Goal: Task Accomplishment & Management: Use online tool/utility

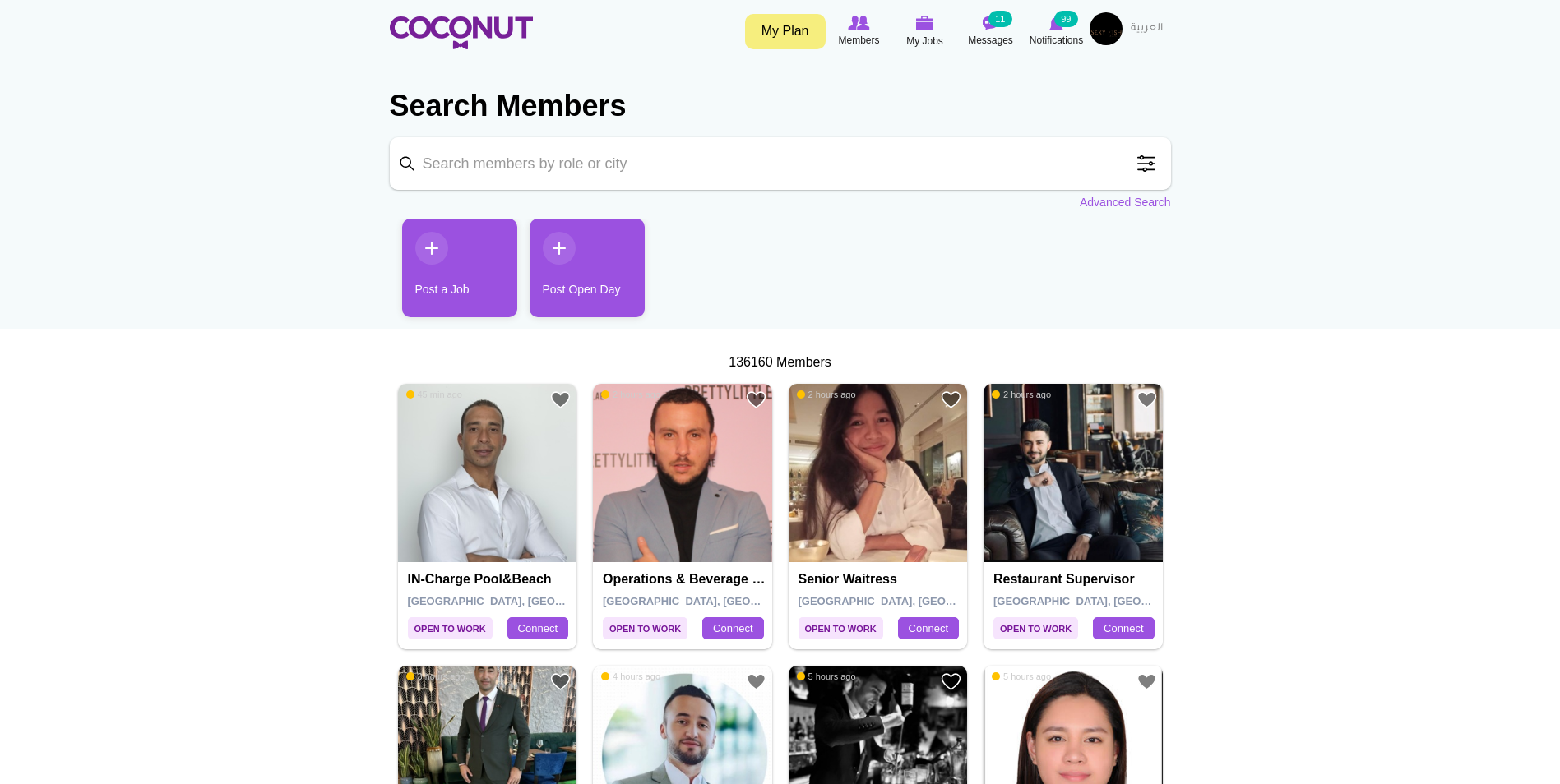
click at [702, 181] on input "Keyword" at bounding box center [780, 163] width 781 height 52
type input "bartender"
click button "Search" at bounding box center [0, 0] width 0 height 0
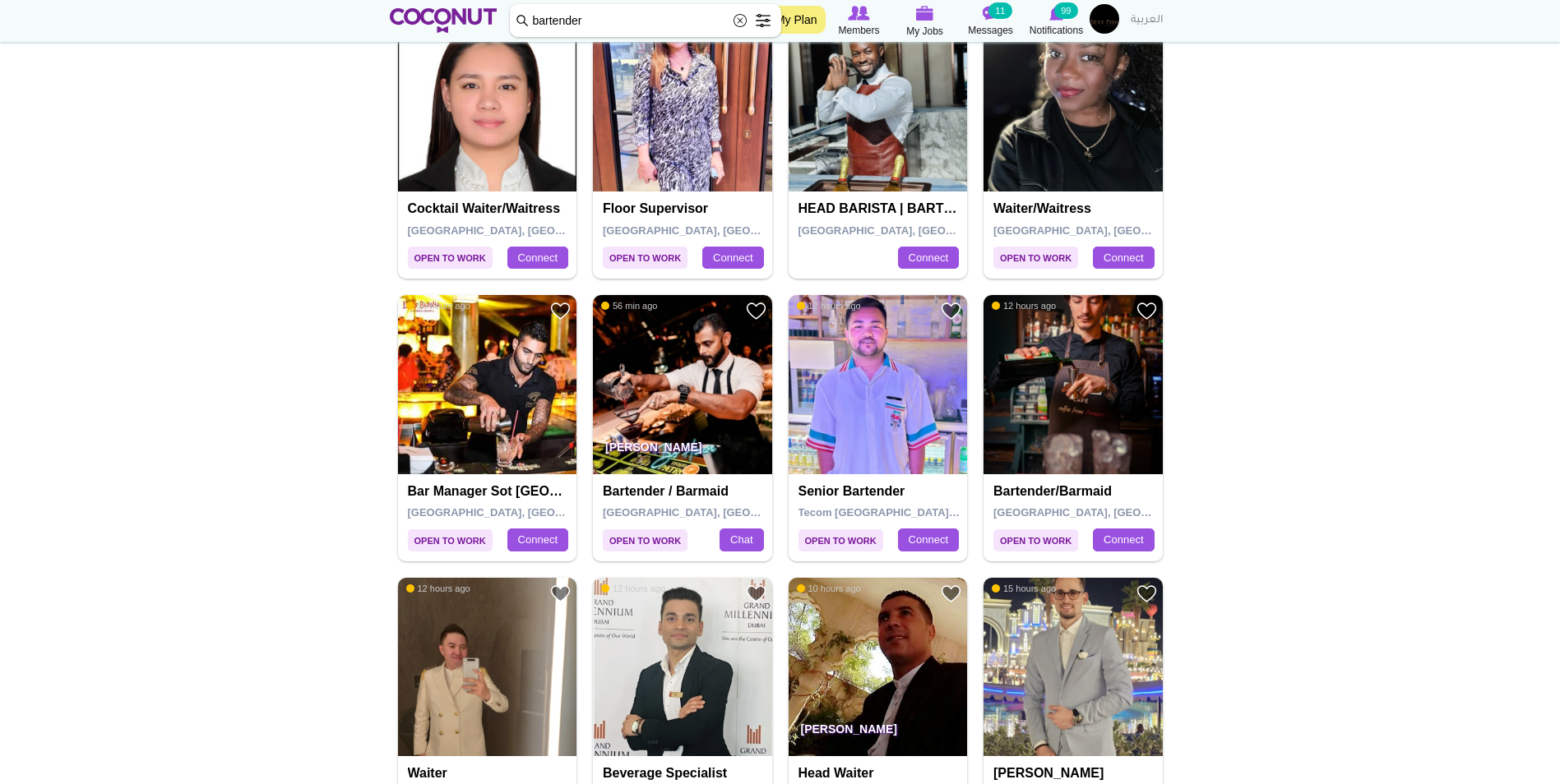
scroll to position [493, 0]
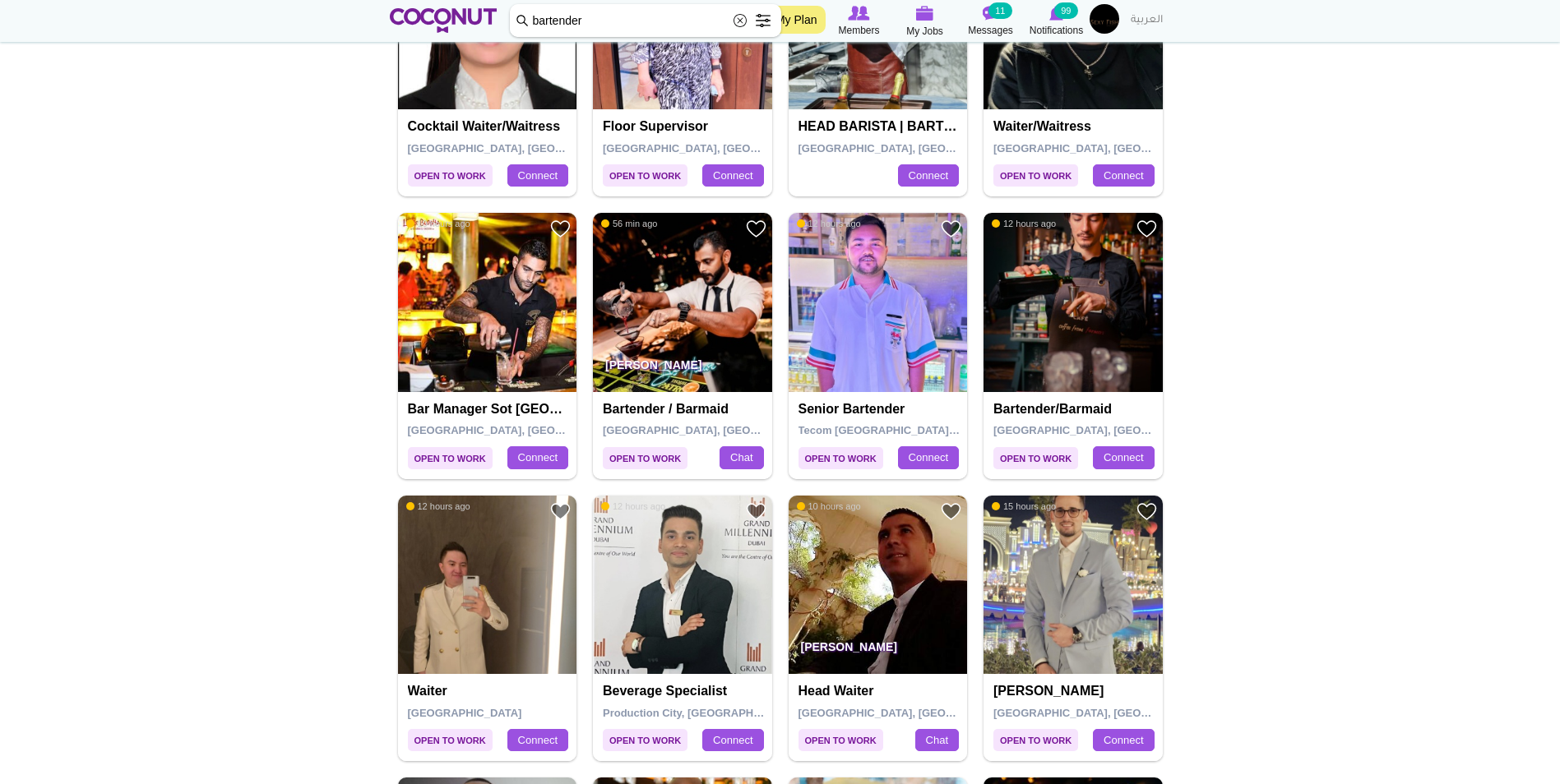
click at [1081, 273] on img at bounding box center [1073, 302] width 179 height 179
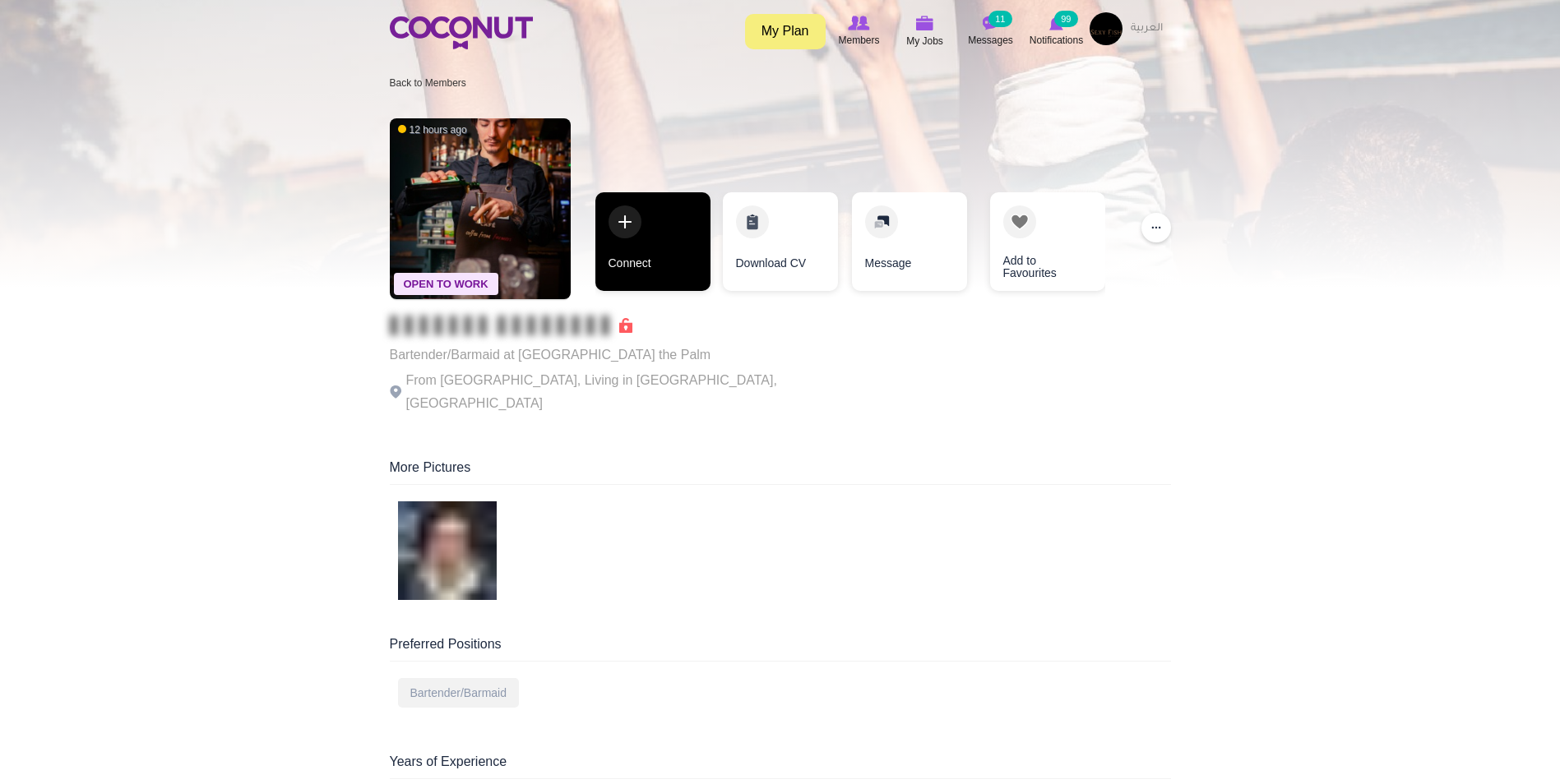
click at [661, 218] on link "Connect" at bounding box center [653, 242] width 115 height 99
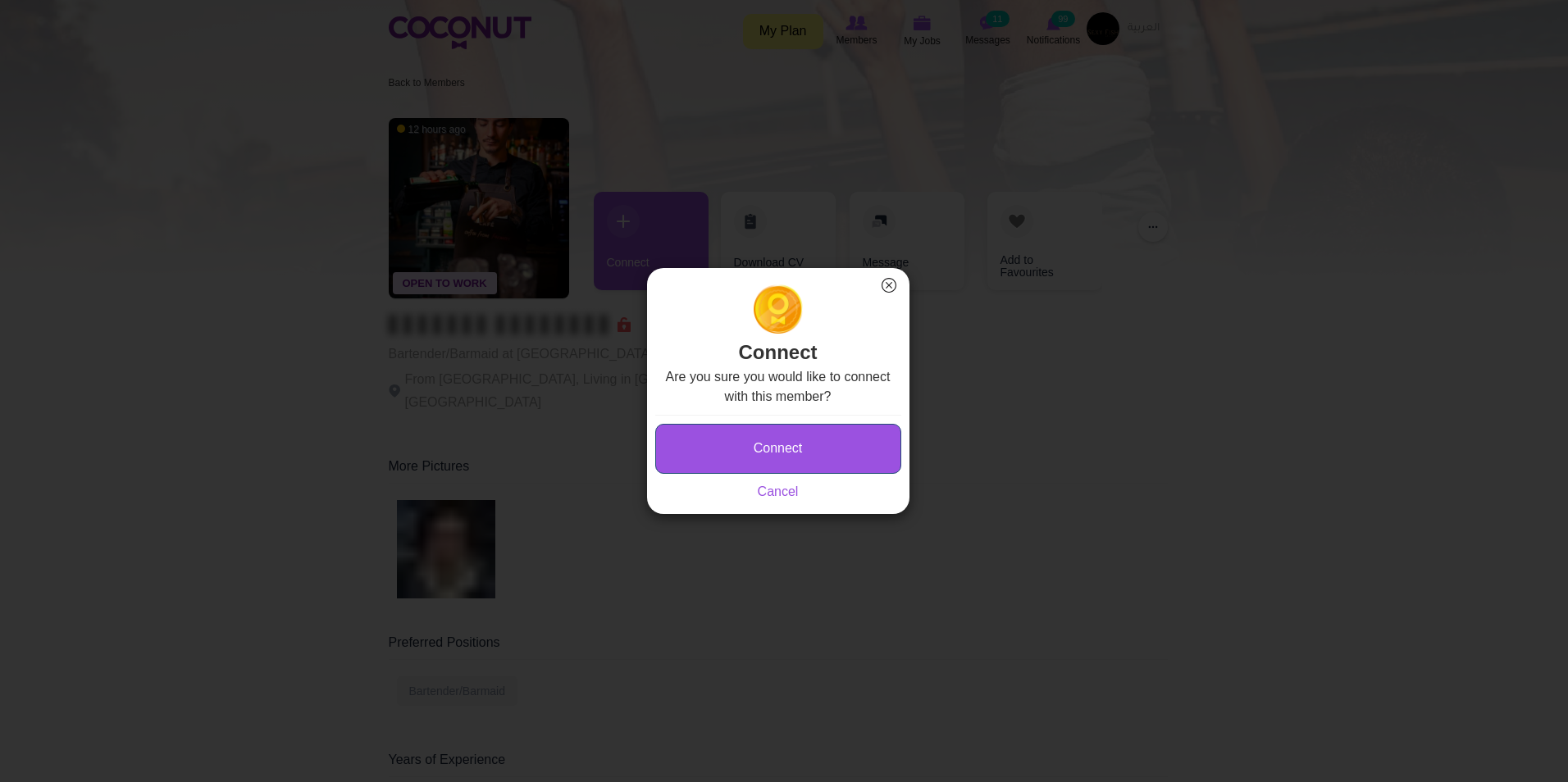
click at [774, 436] on button "Connect" at bounding box center [778, 448] width 246 height 50
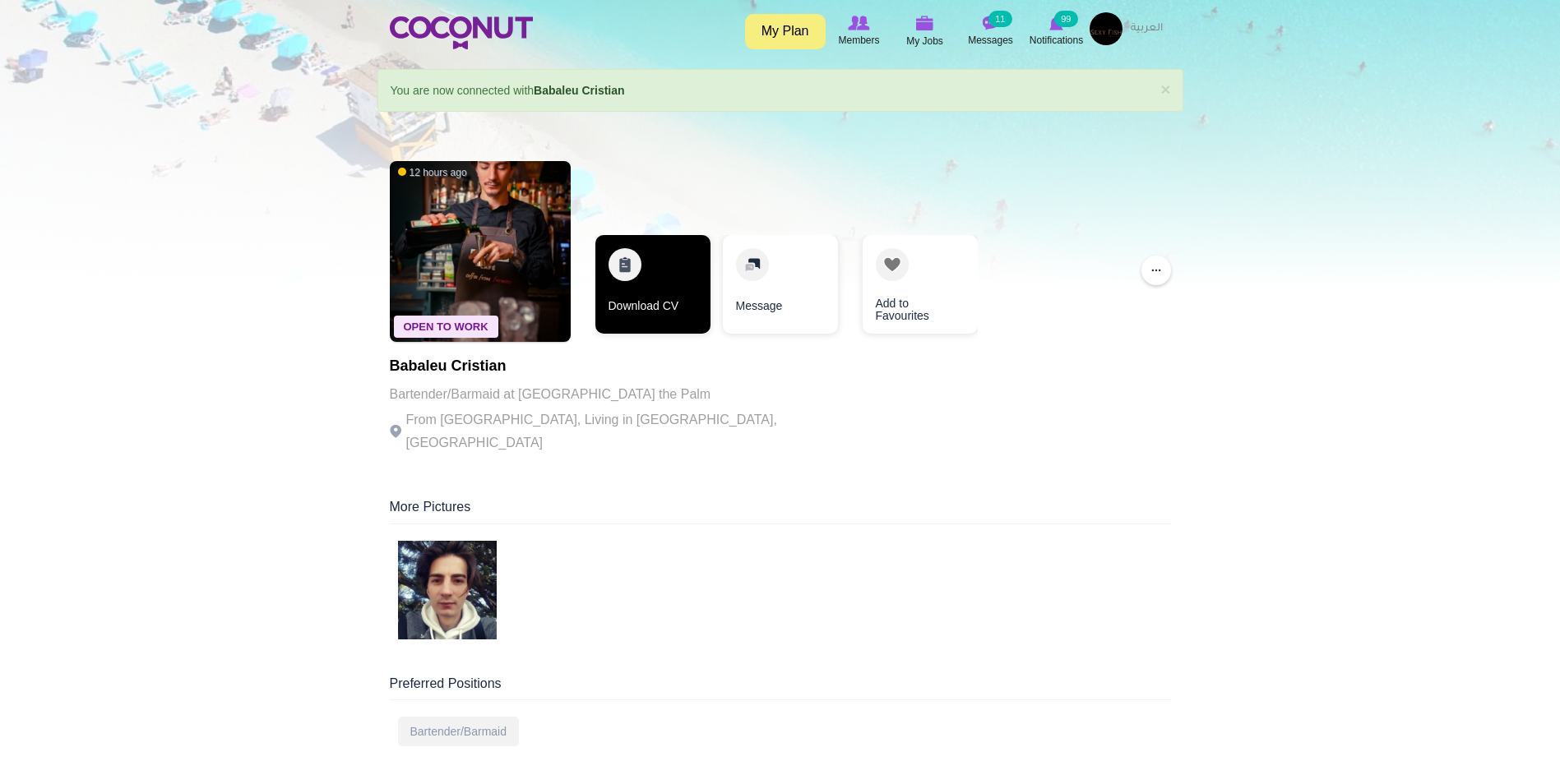
click at [662, 288] on link "Download CV" at bounding box center [653, 285] width 115 height 99
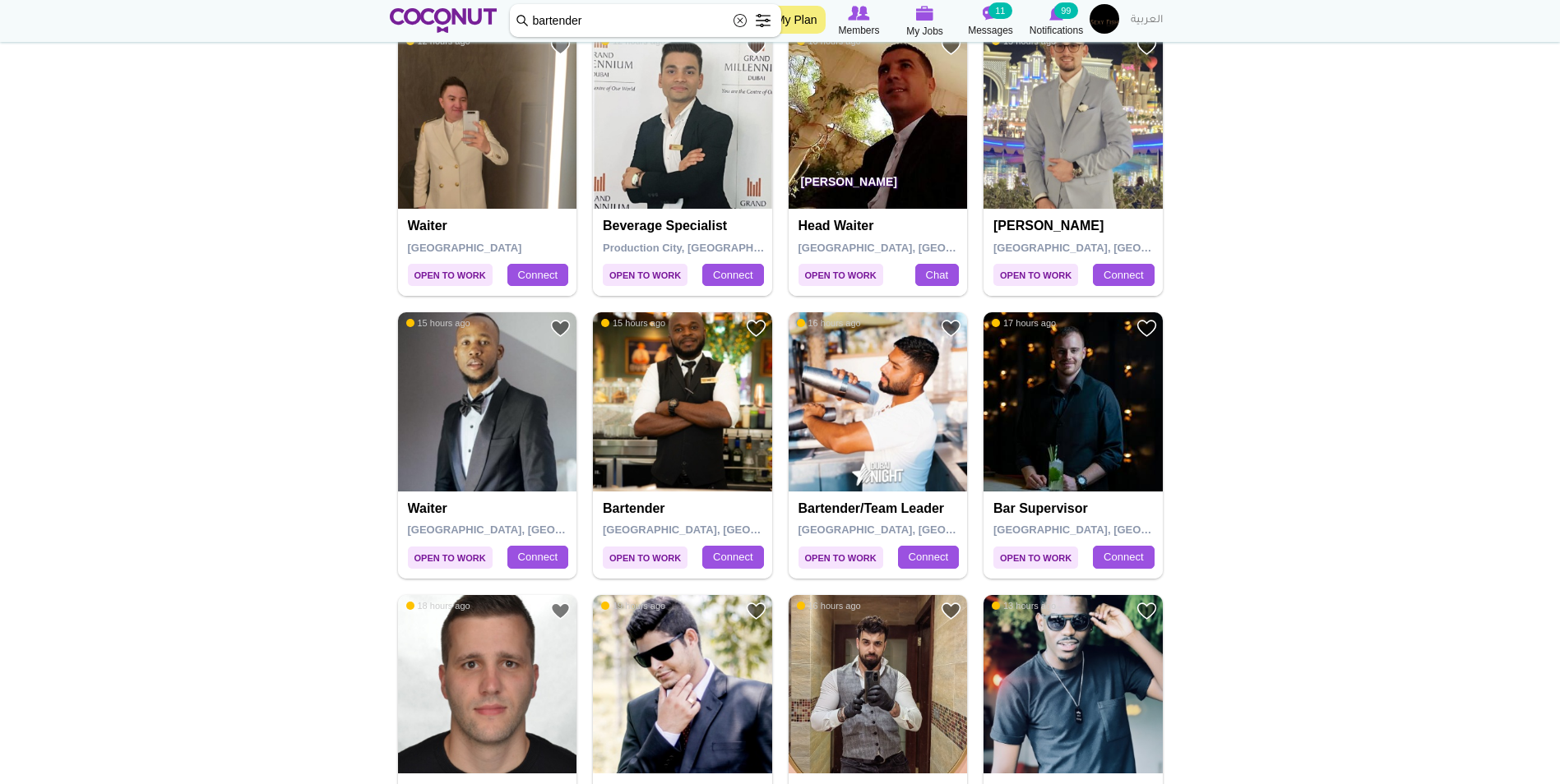
scroll to position [987, 0]
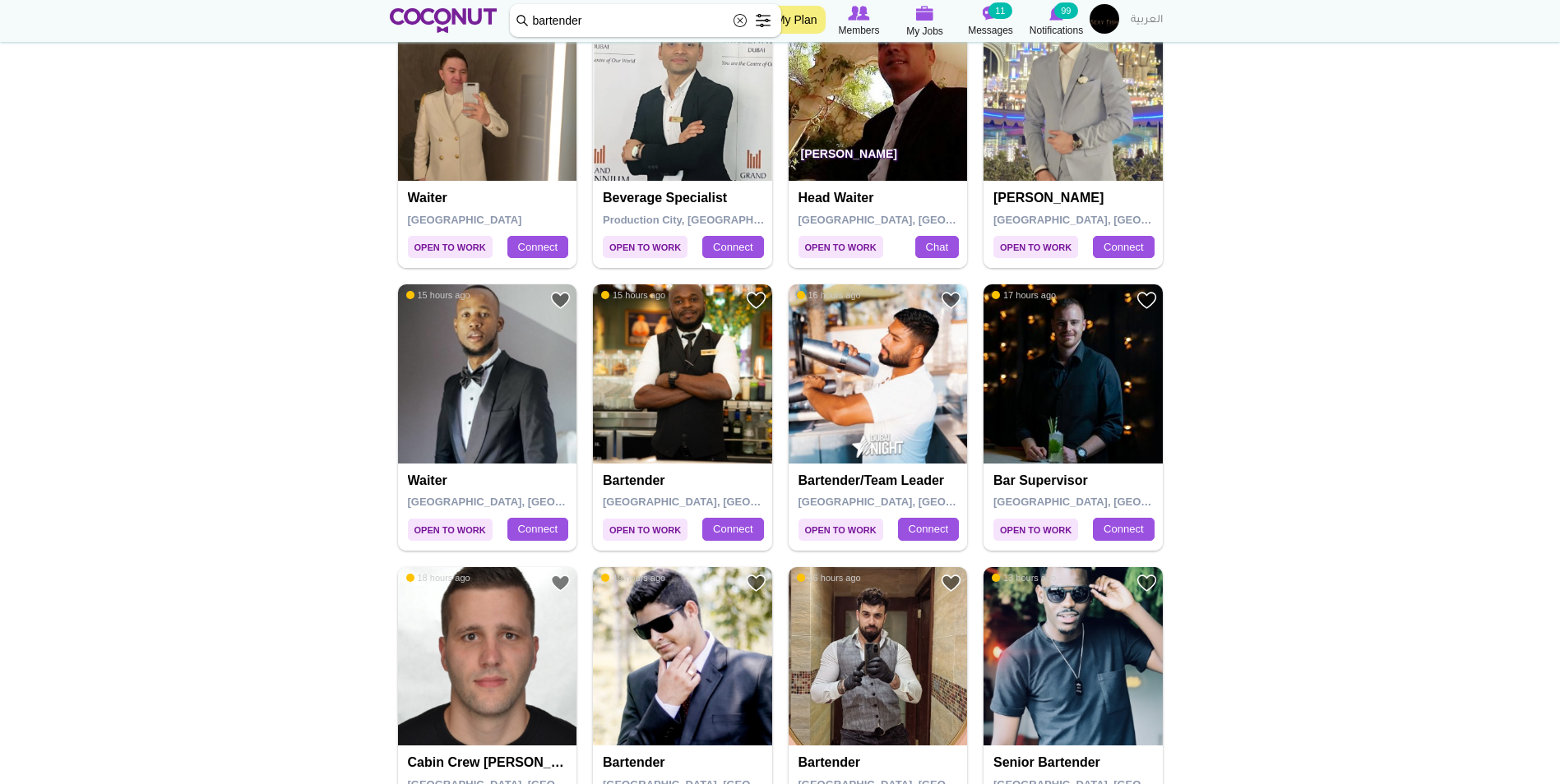
click at [676, 360] on img at bounding box center [682, 373] width 179 height 179
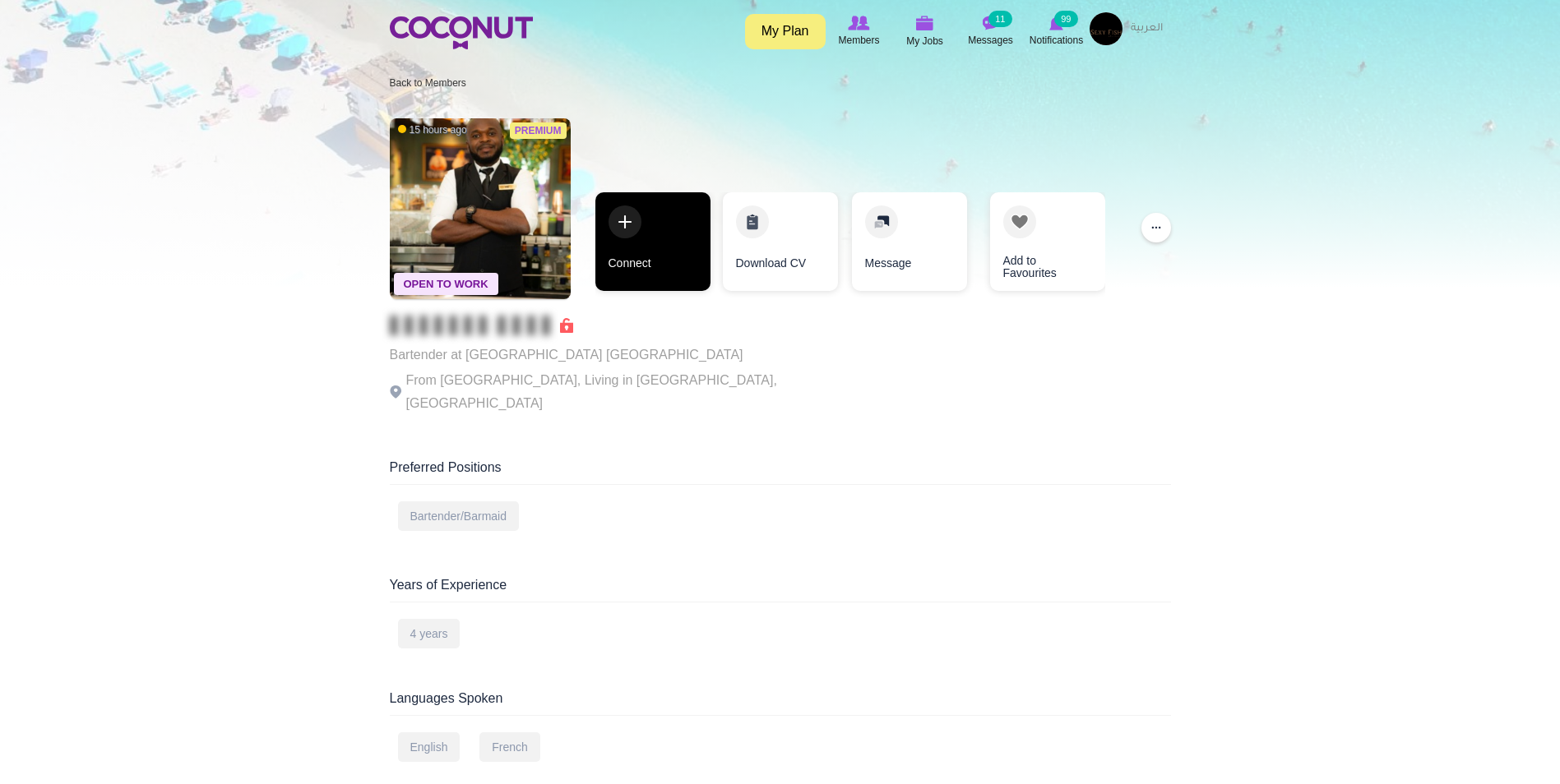
click at [643, 226] on link "Connect" at bounding box center [653, 242] width 115 height 99
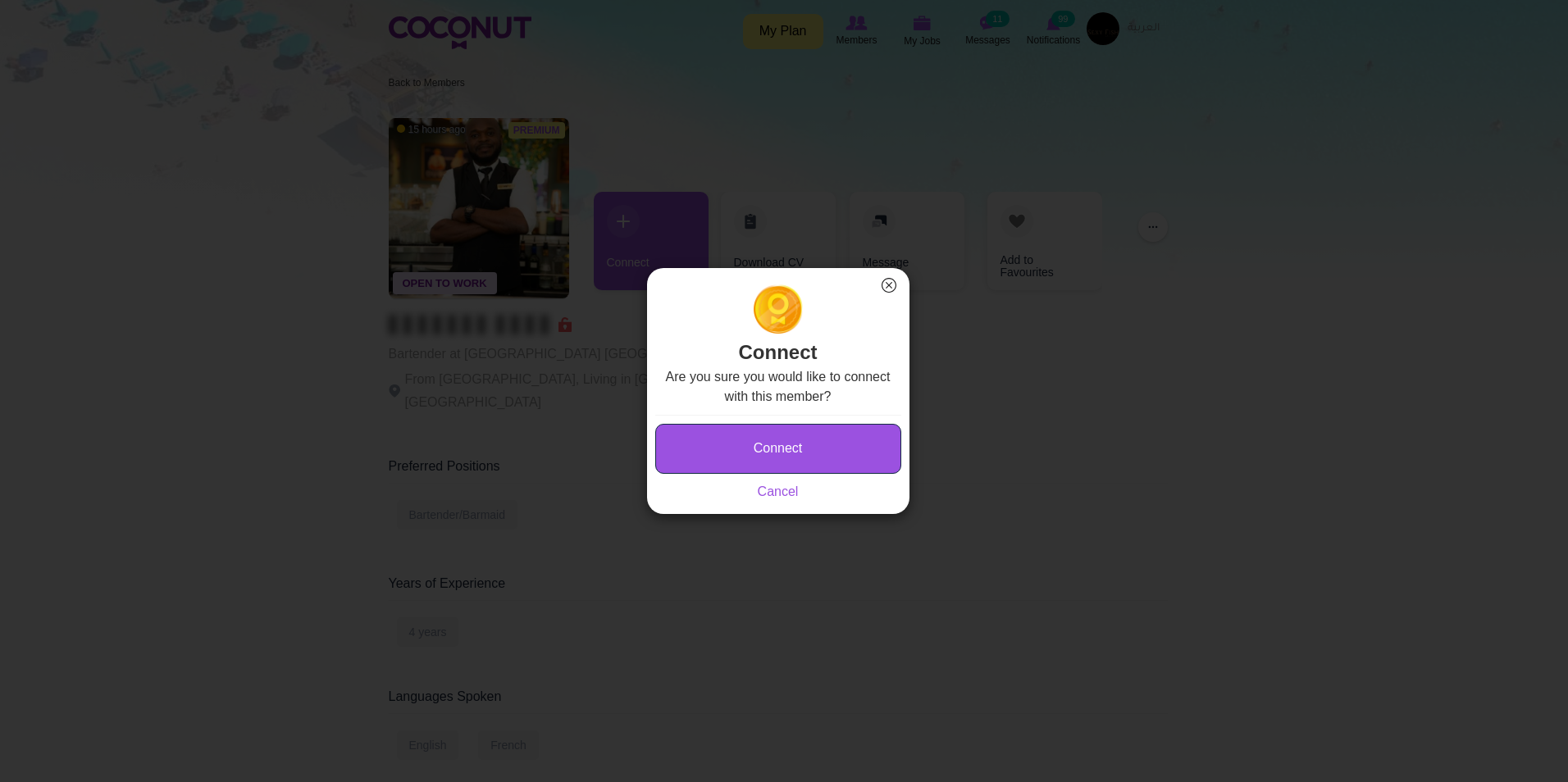
click at [794, 447] on button "Connect" at bounding box center [778, 448] width 246 height 50
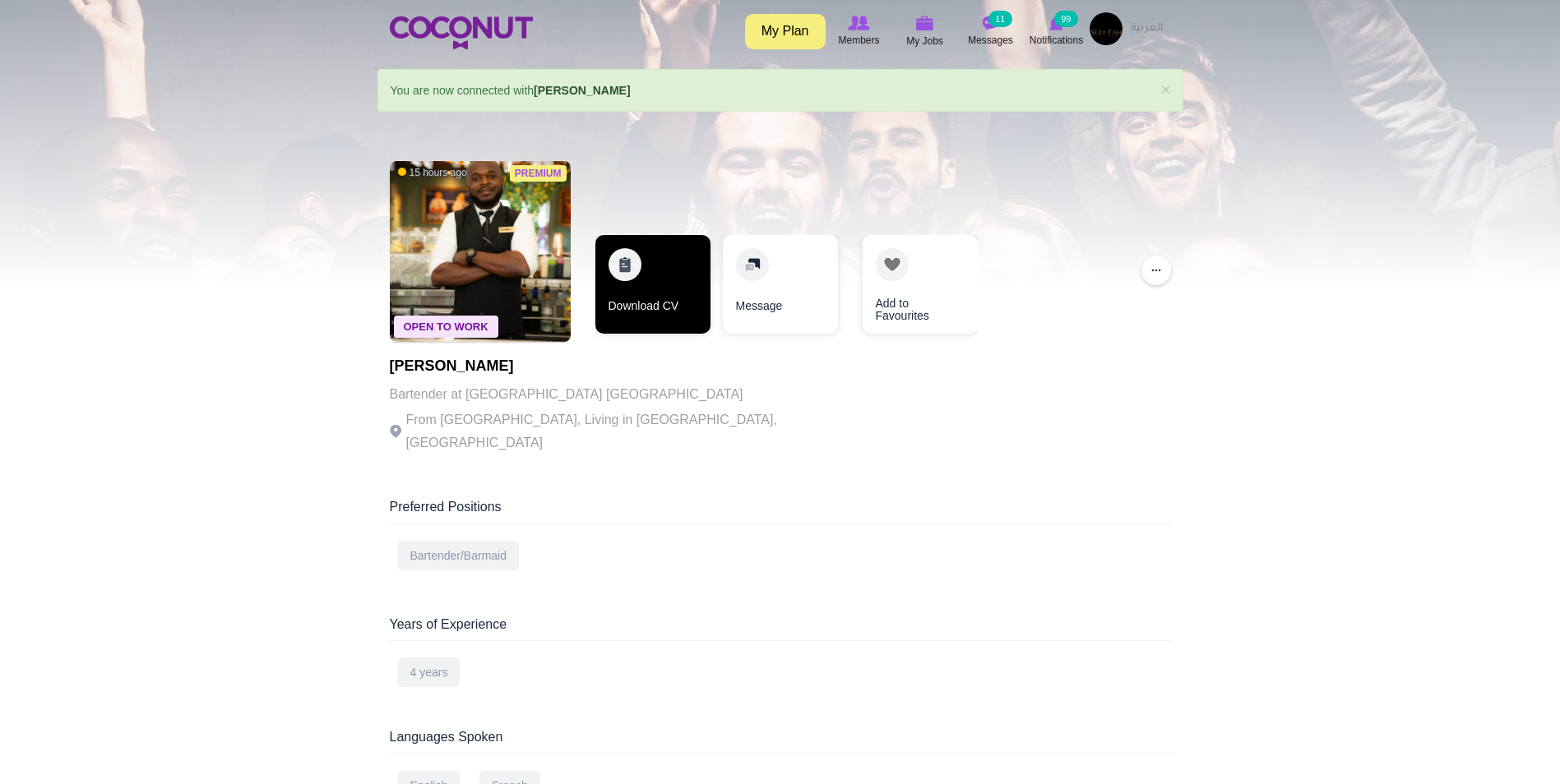
click at [647, 286] on link "Download CV" at bounding box center [653, 285] width 115 height 99
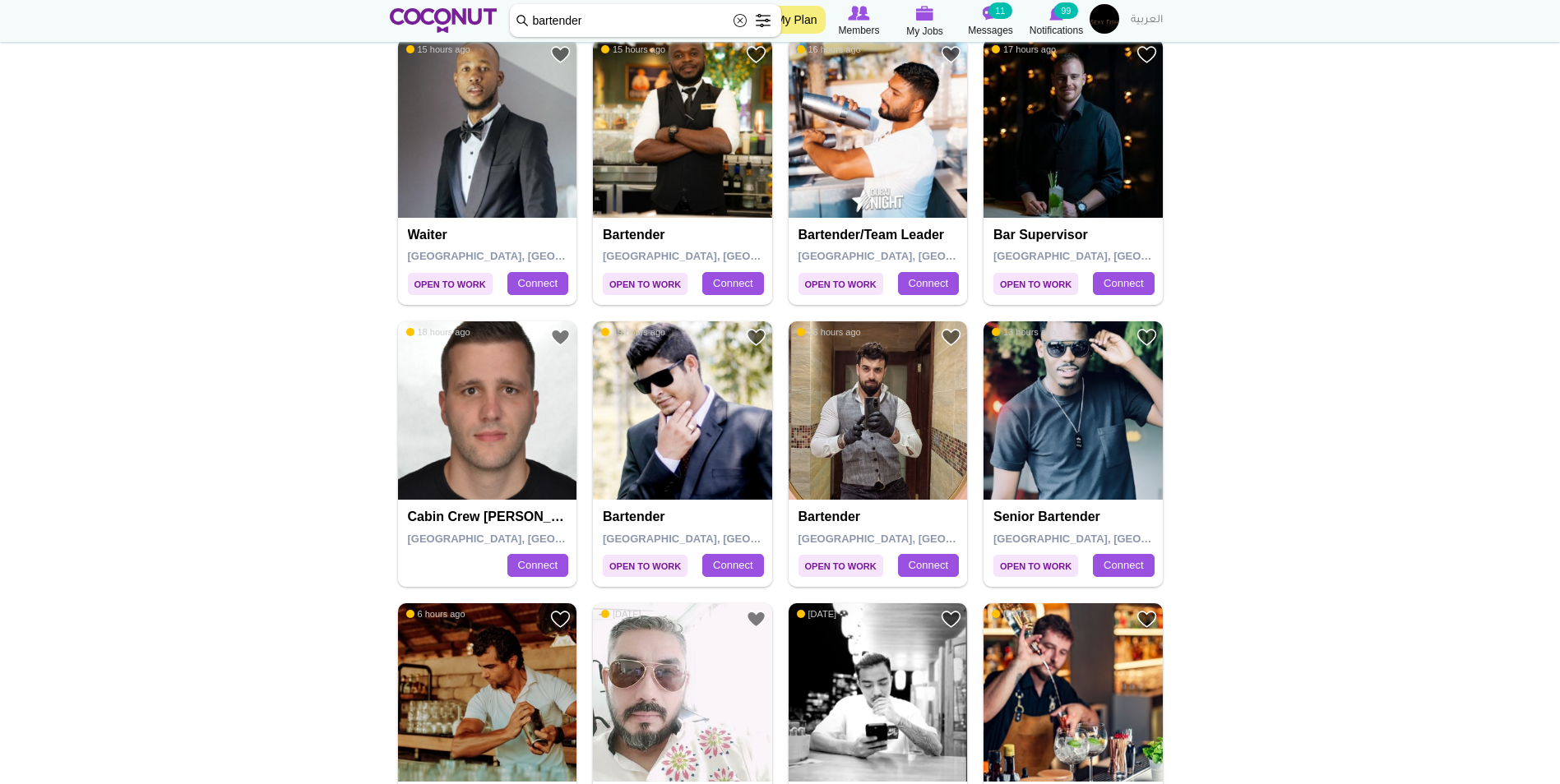
scroll to position [1233, 0]
click at [873, 473] on img at bounding box center [878, 410] width 179 height 179
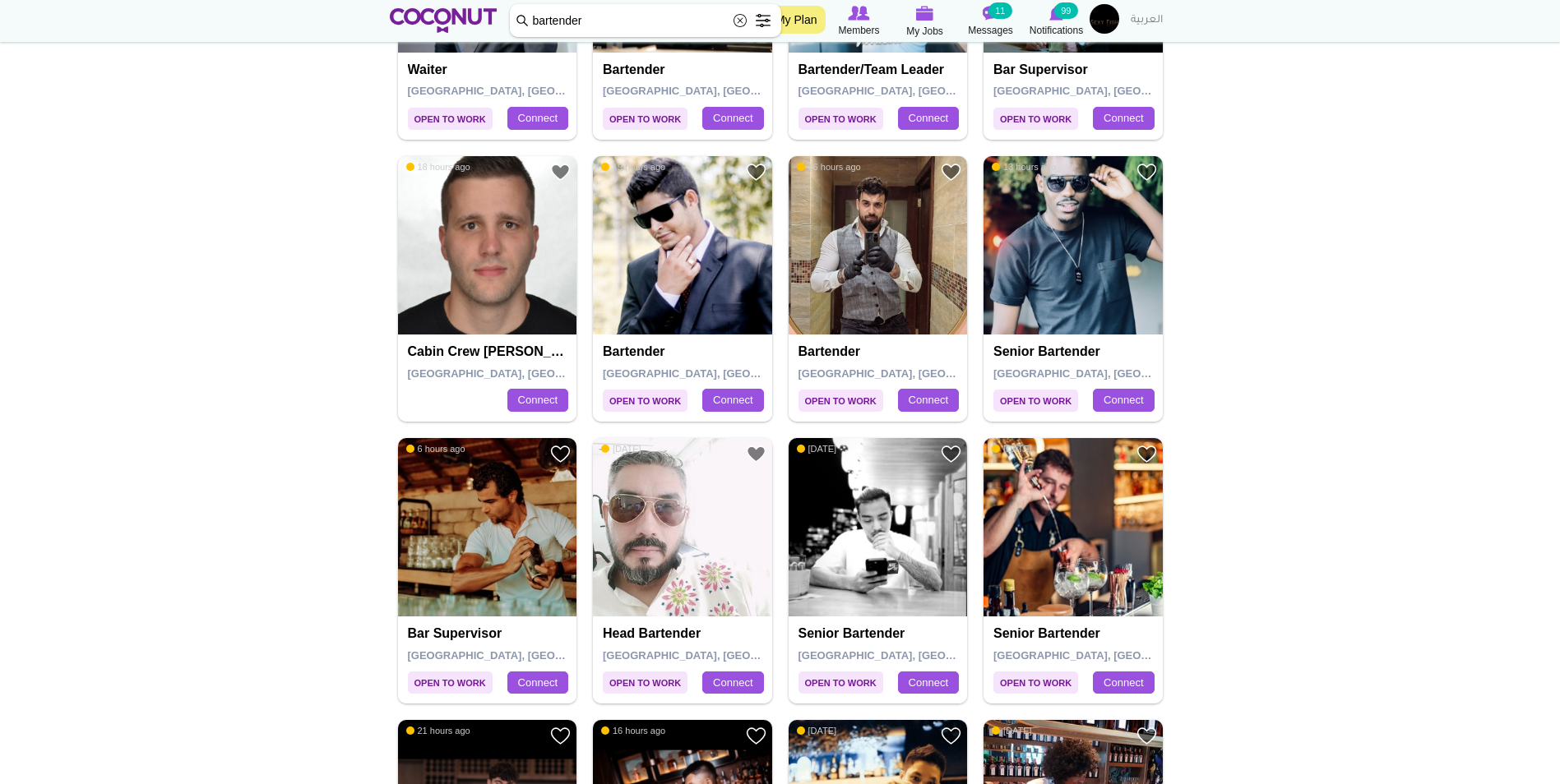
scroll to position [1480, 0]
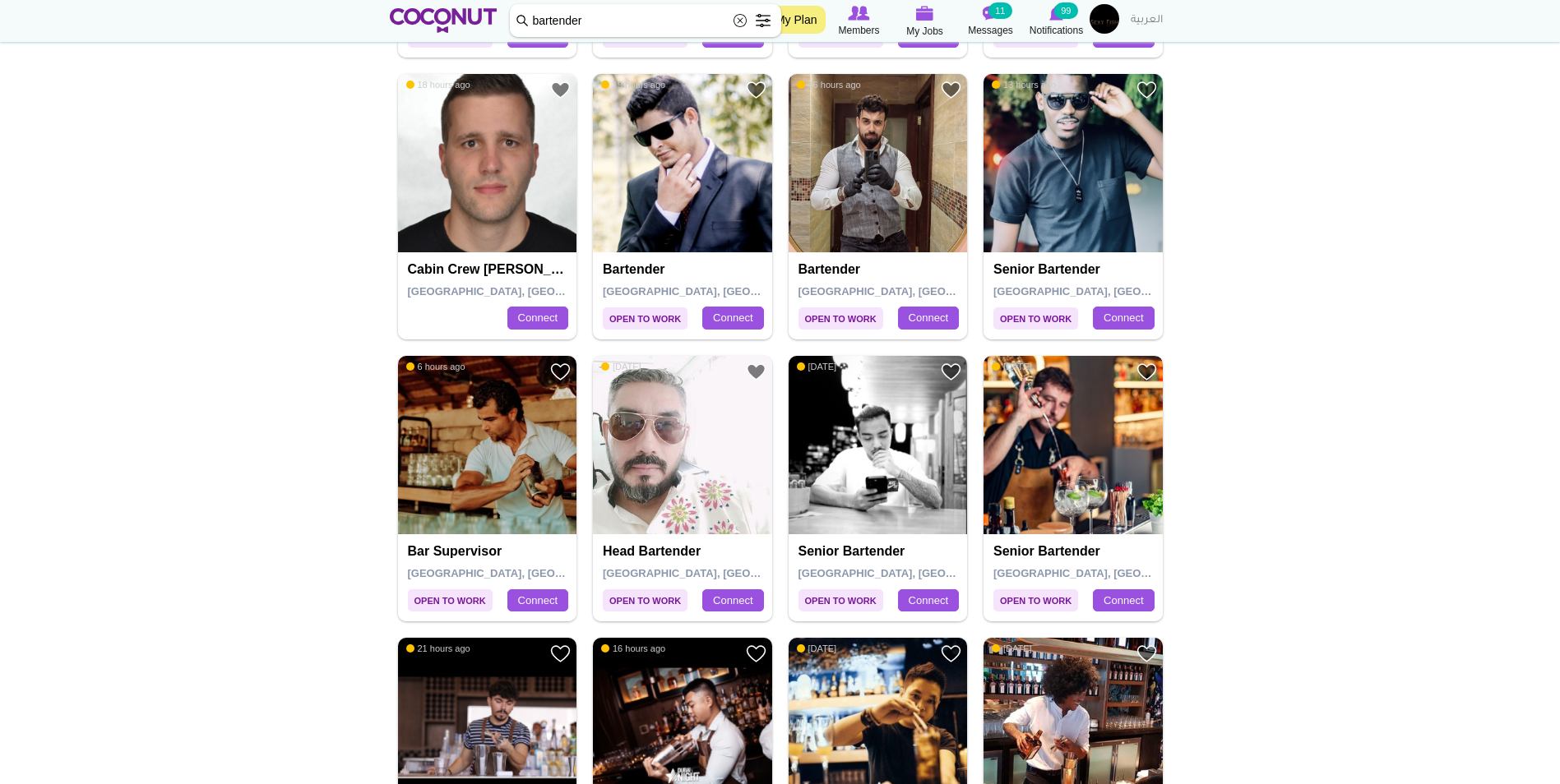
click at [1066, 468] on img at bounding box center [1073, 445] width 179 height 179
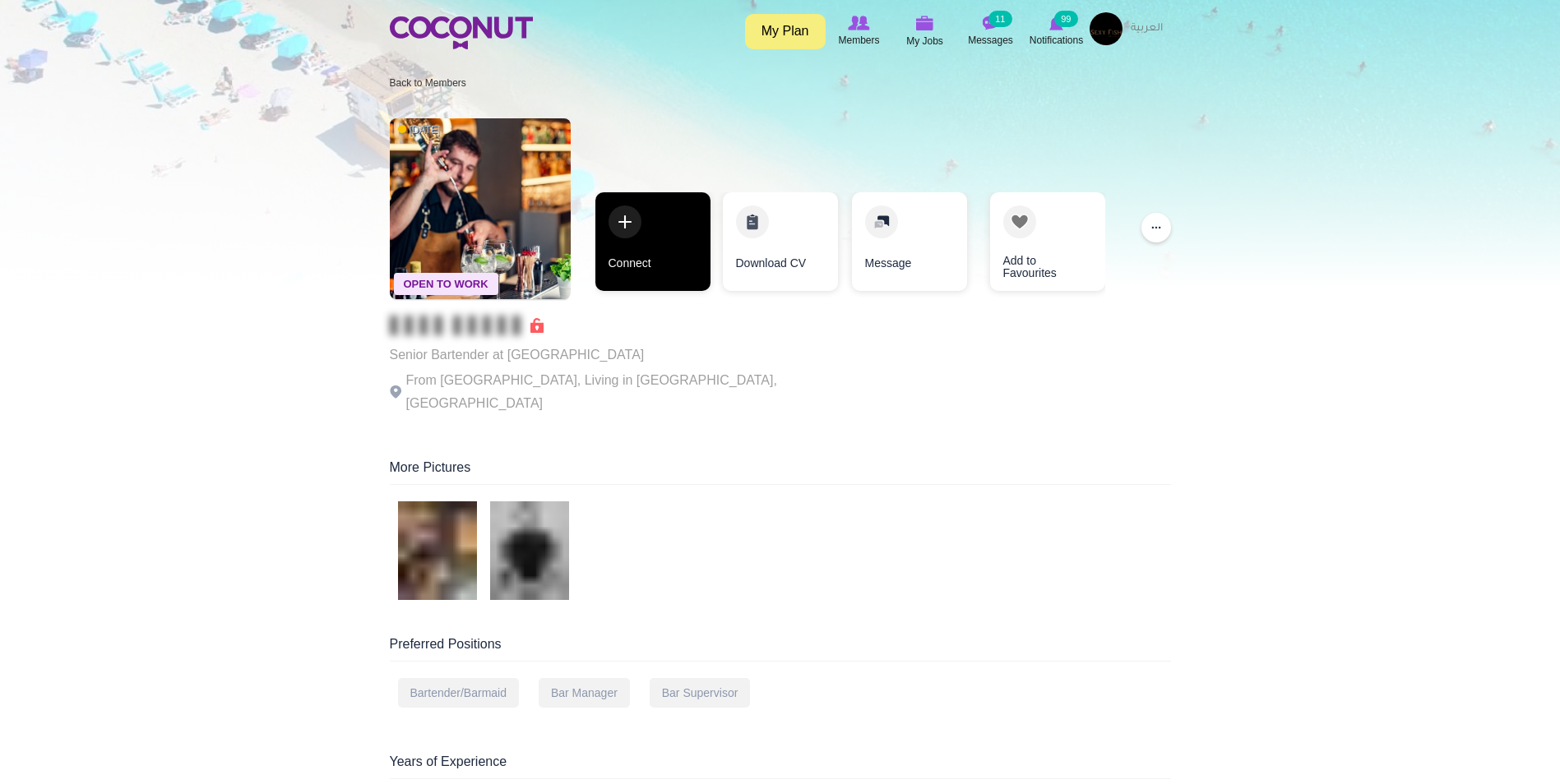
click at [666, 242] on link "Connect" at bounding box center [653, 242] width 115 height 99
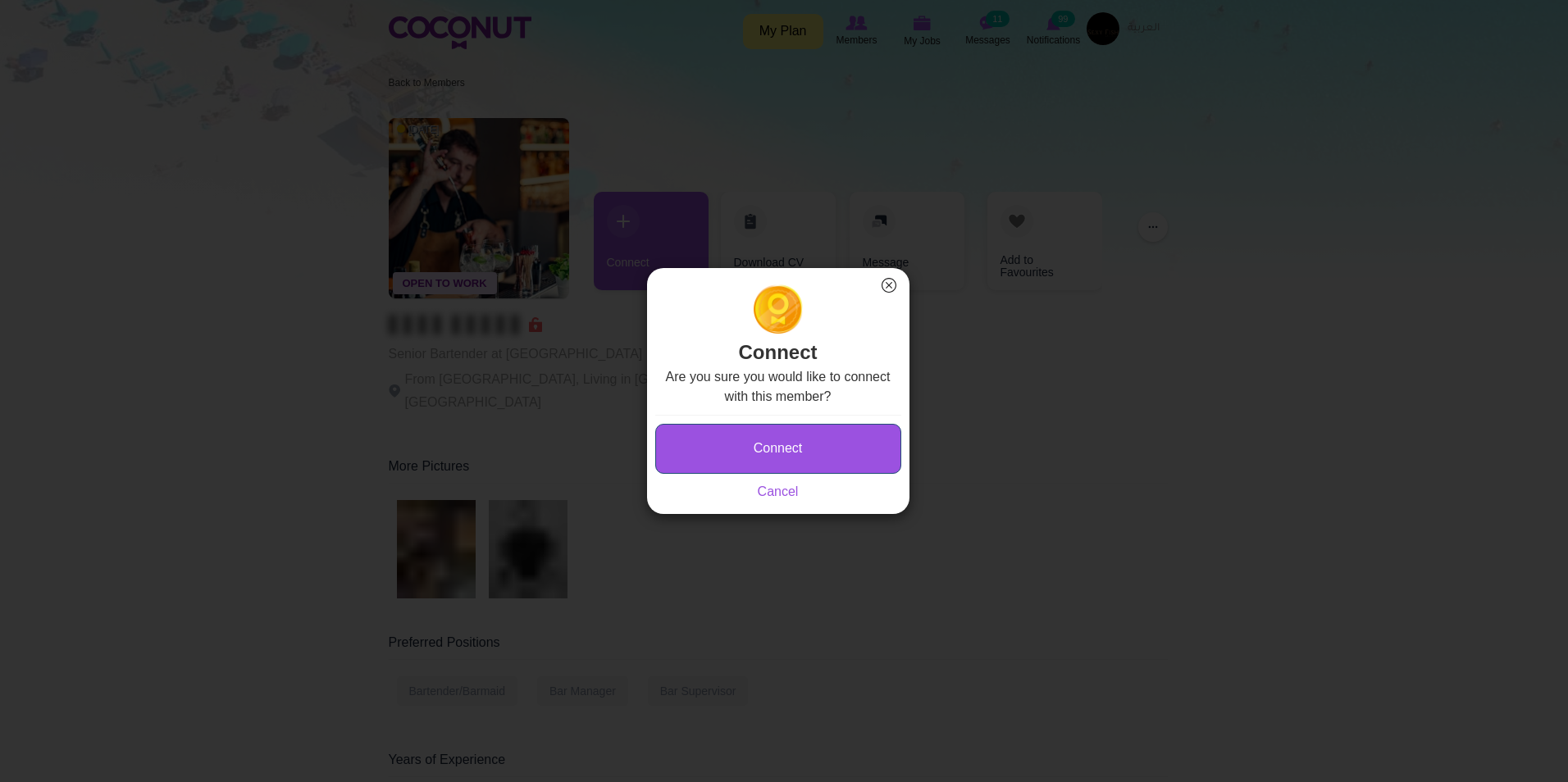
click at [769, 450] on button "Connect" at bounding box center [778, 448] width 246 height 50
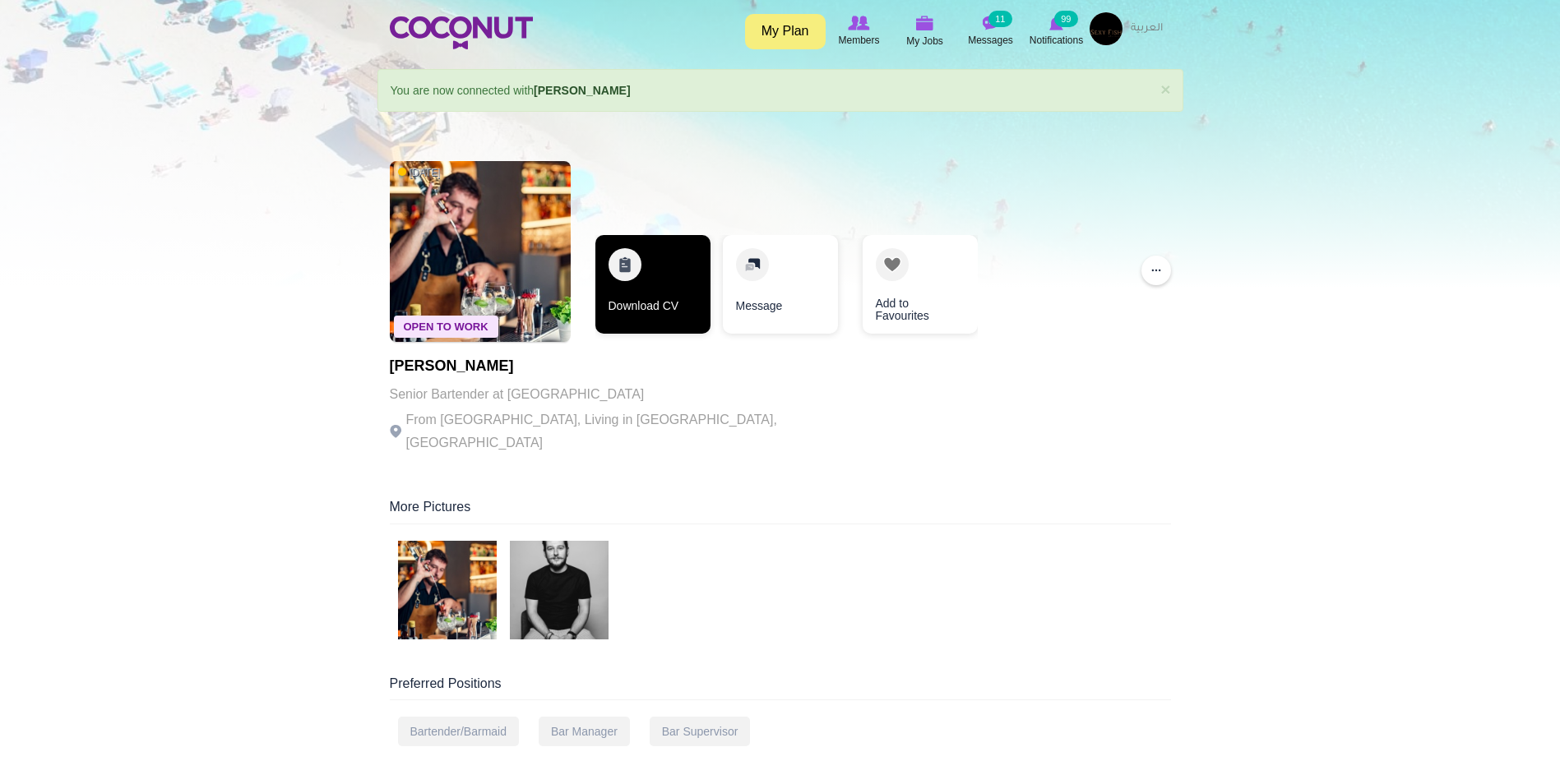
click at [653, 274] on link "Download CV" at bounding box center [653, 285] width 115 height 99
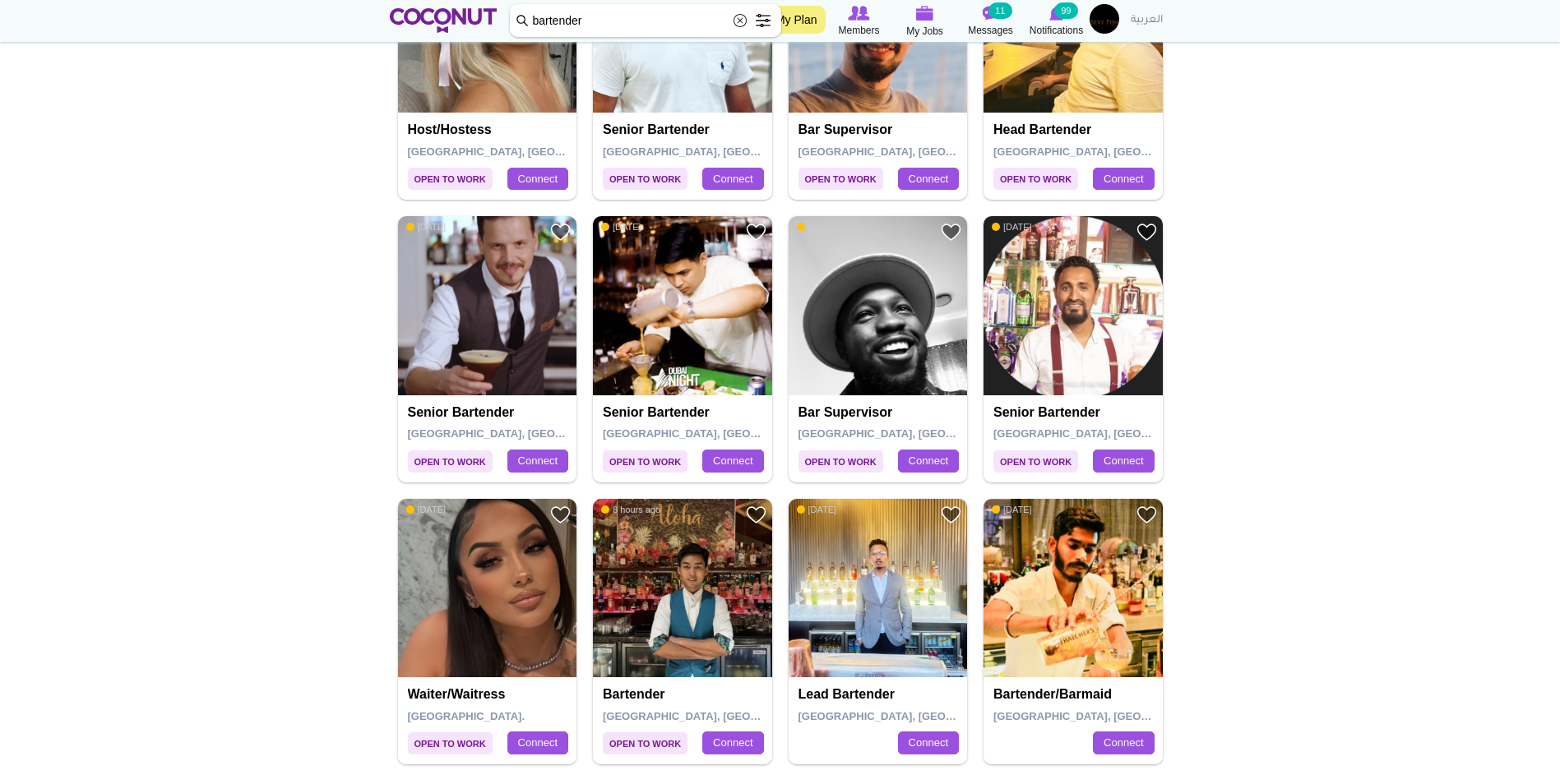
scroll to position [2548, 0]
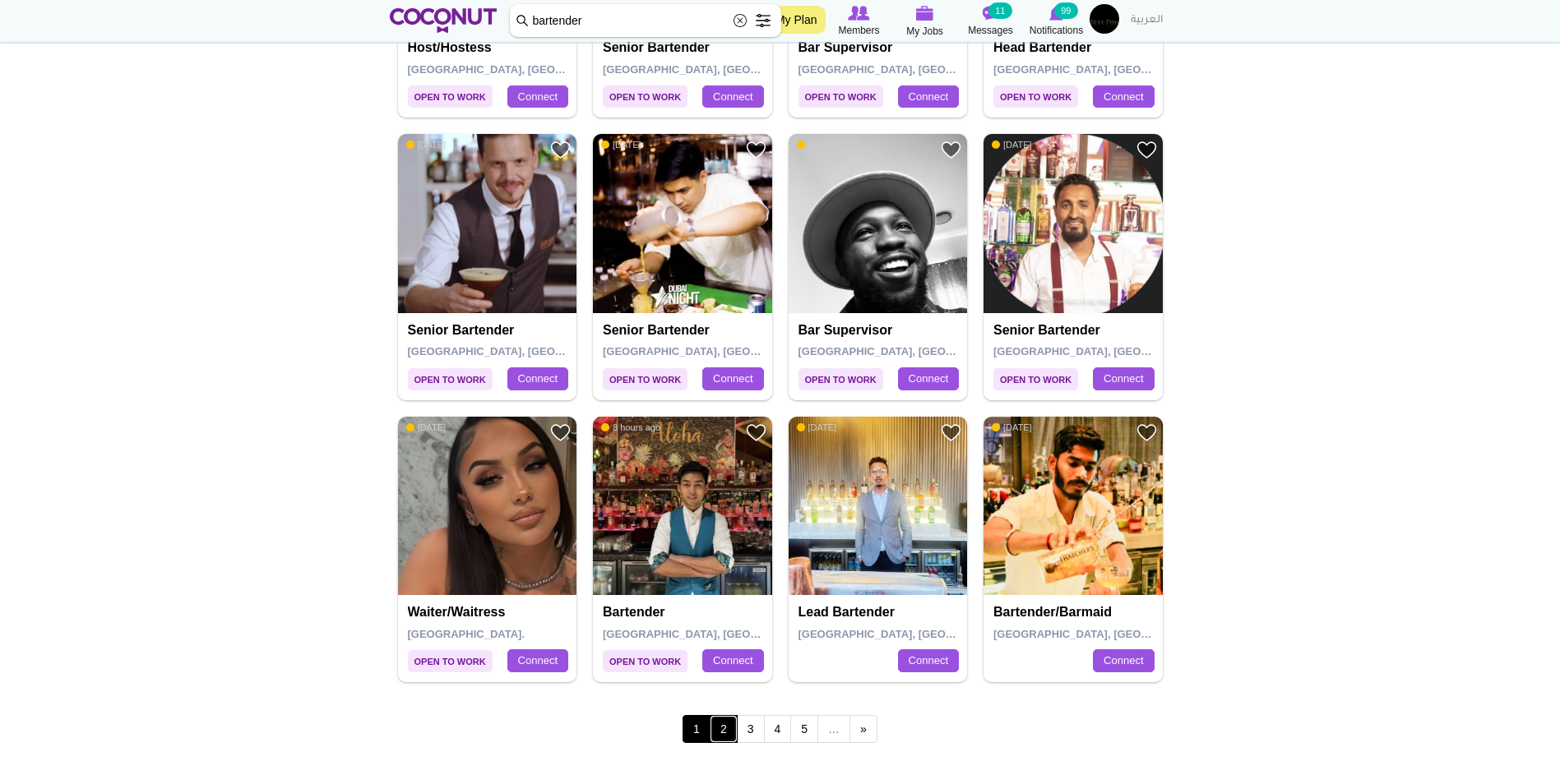
click at [725, 730] on link "2" at bounding box center [724, 729] width 28 height 28
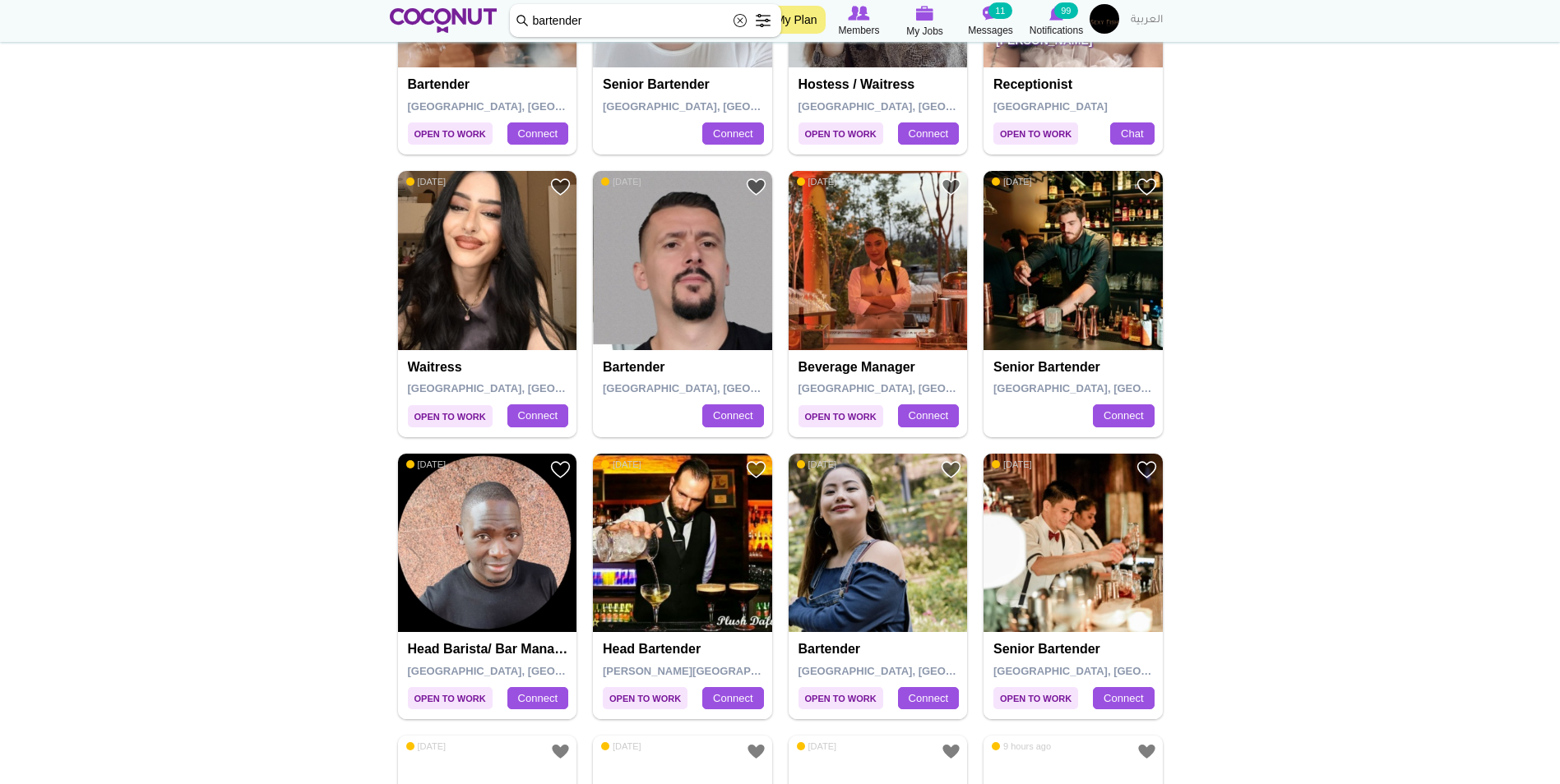
scroll to position [575, 0]
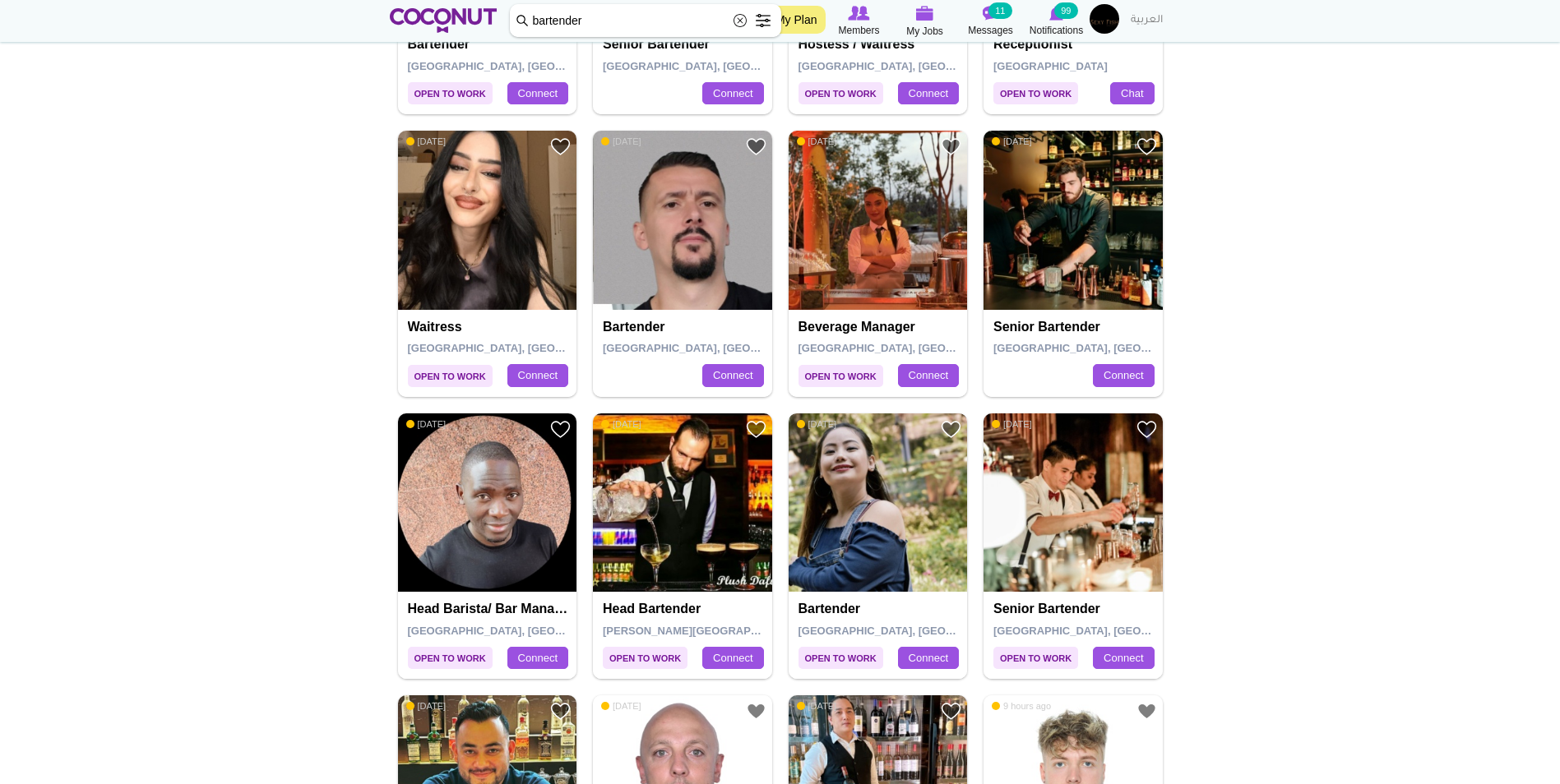
click at [857, 560] on img at bounding box center [878, 503] width 179 height 179
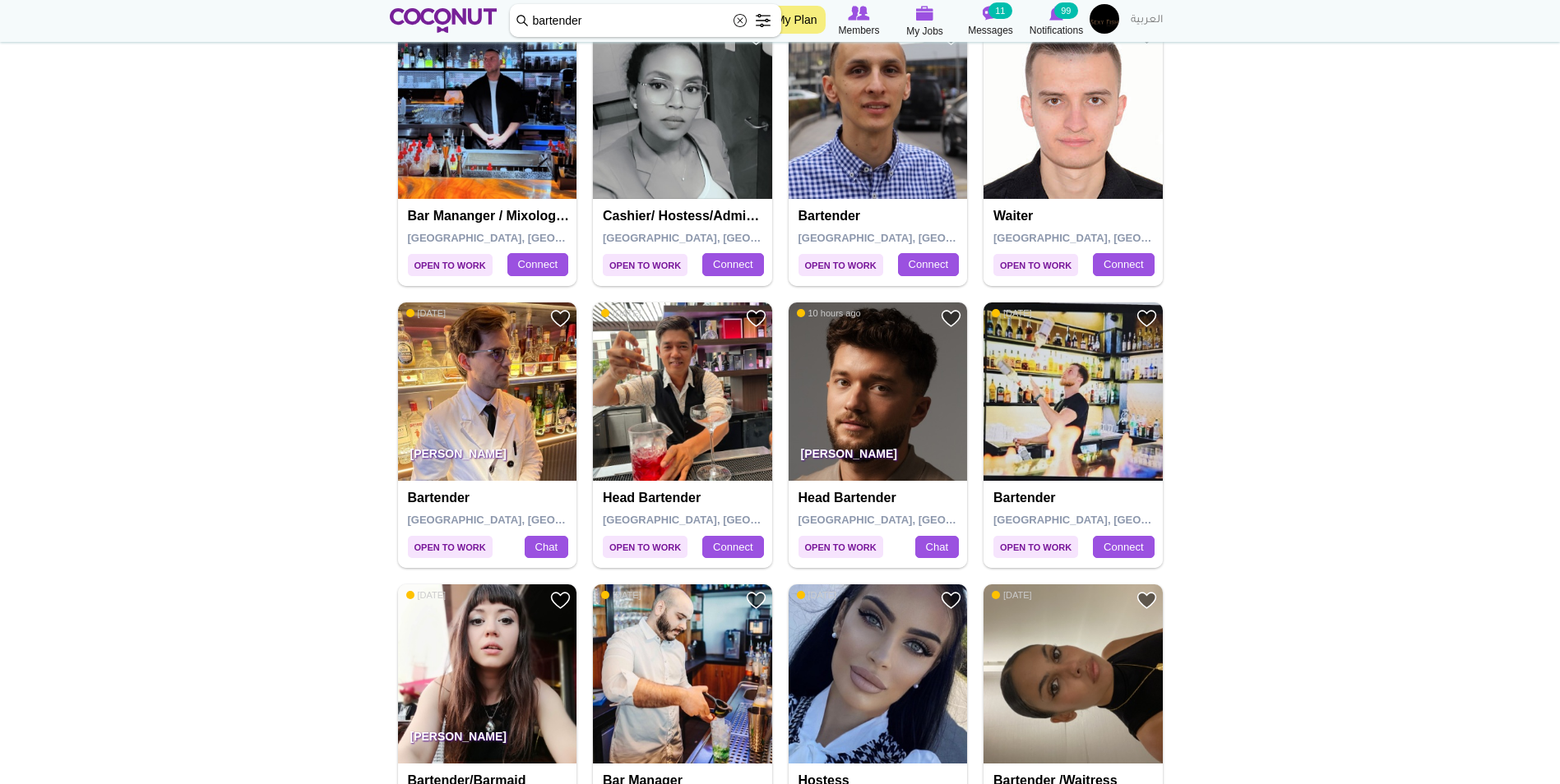
scroll to position [1562, 0]
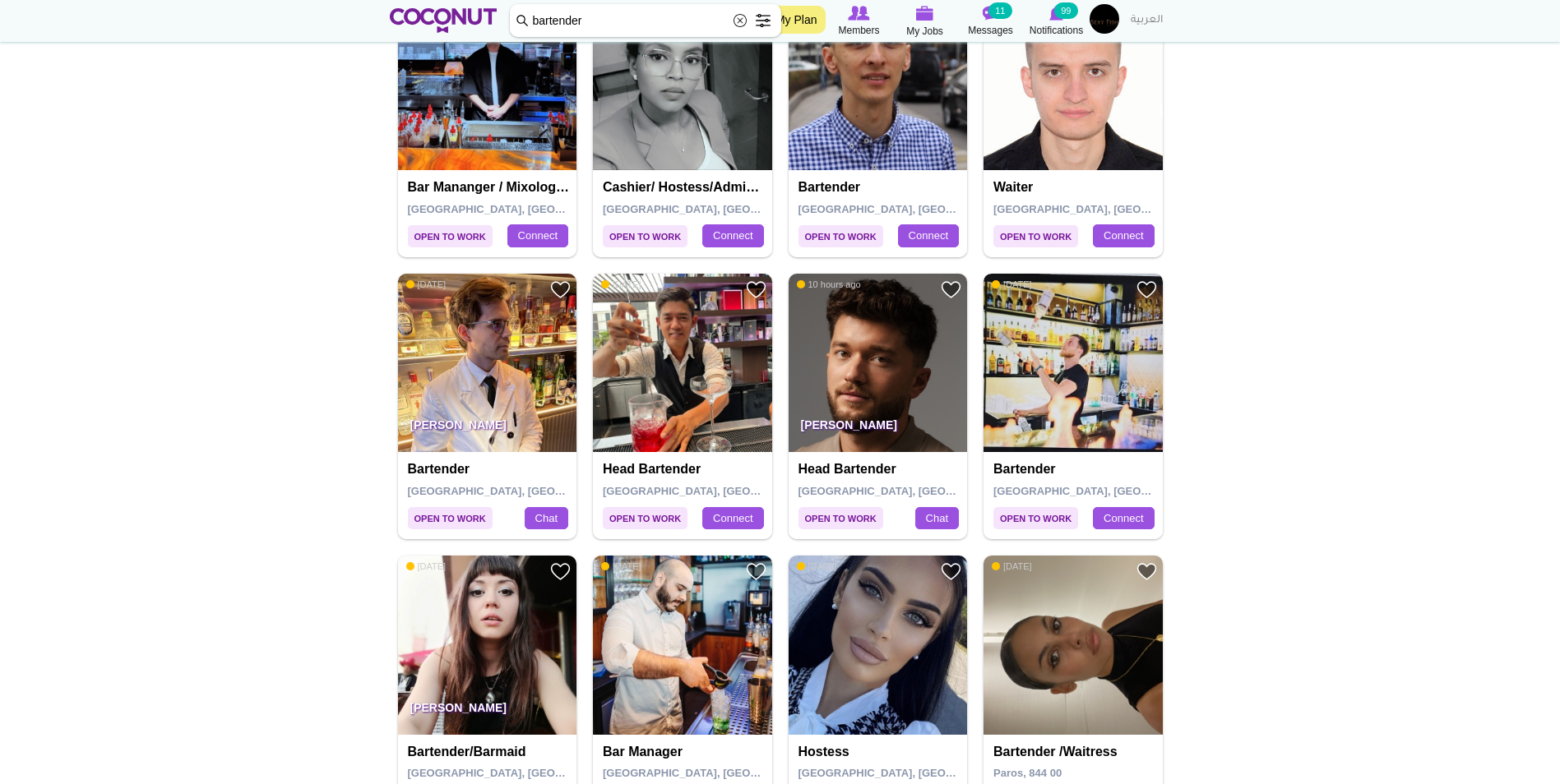
click at [1041, 391] on img at bounding box center [1073, 363] width 179 height 179
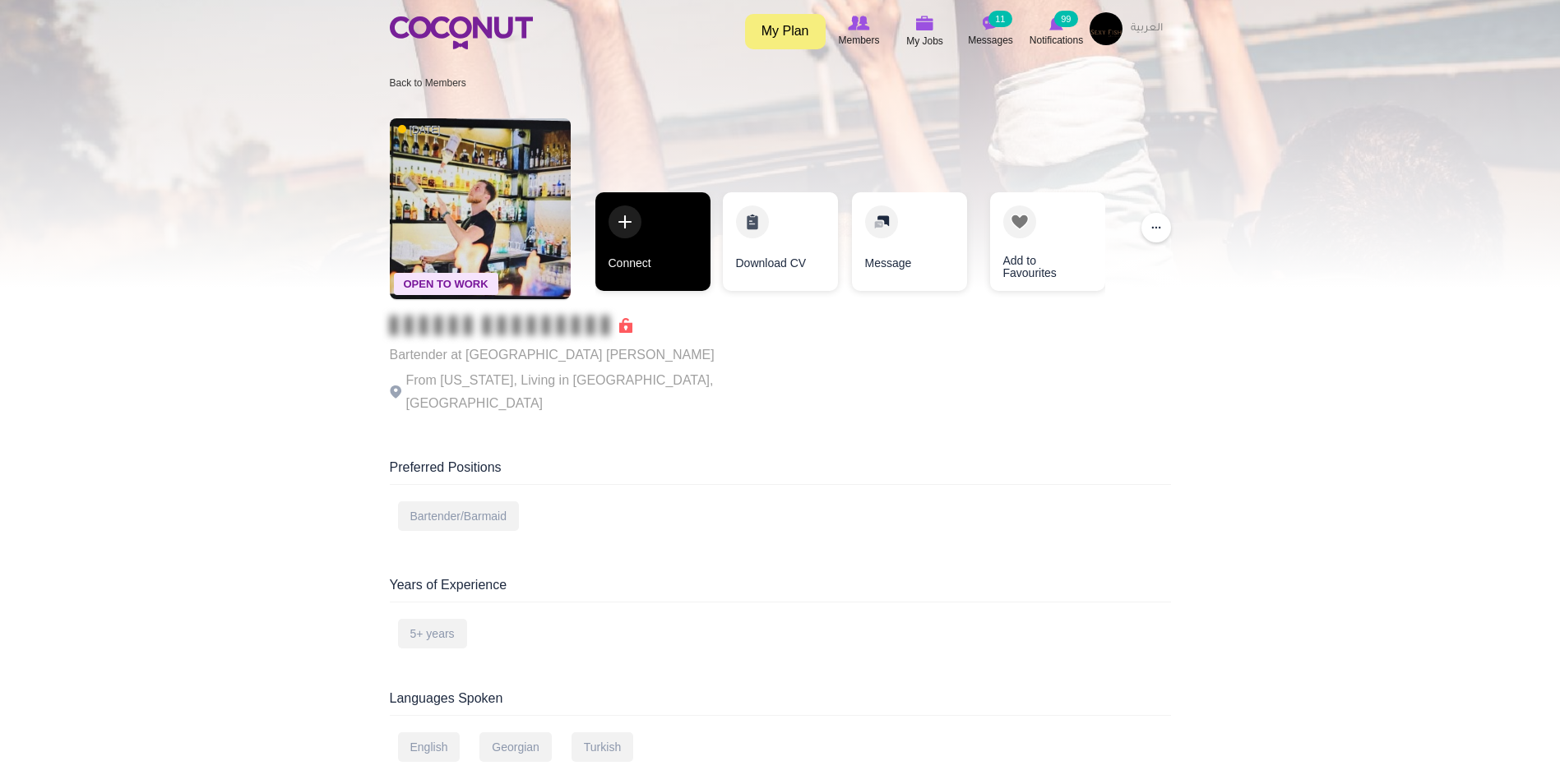
click at [635, 248] on link "Connect" at bounding box center [653, 242] width 115 height 99
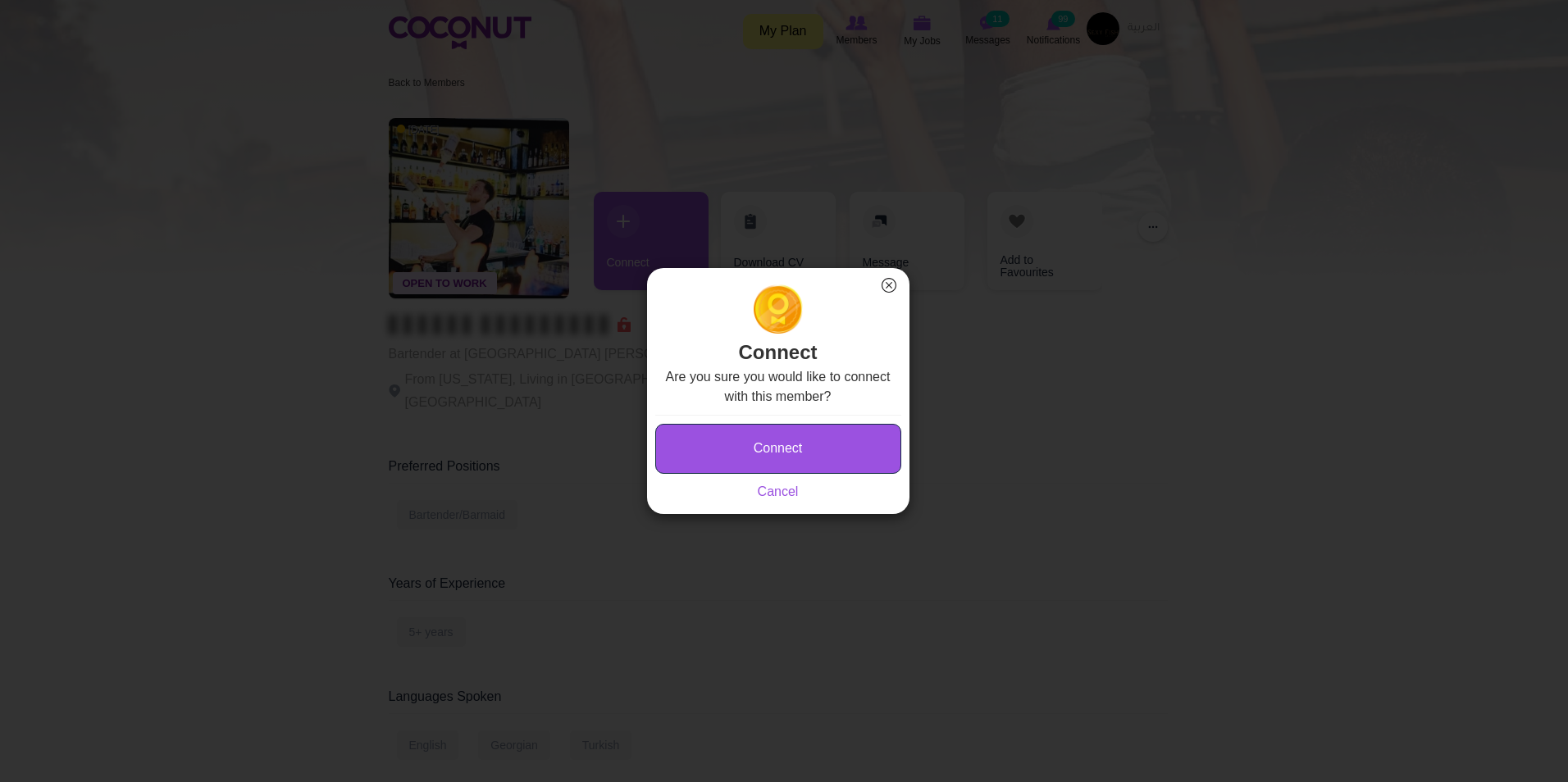
click at [810, 437] on button "Connect" at bounding box center [778, 448] width 246 height 50
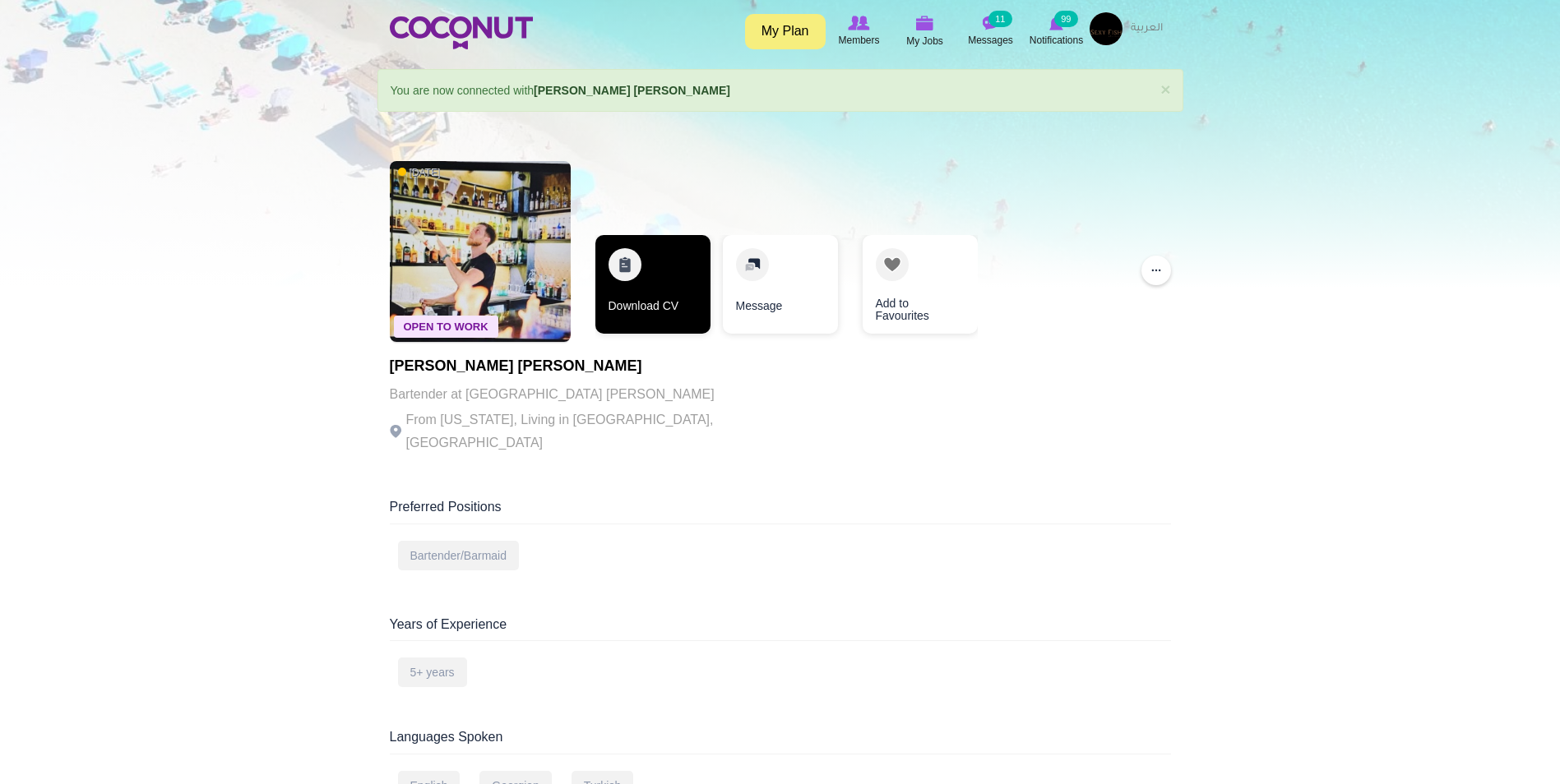
click at [618, 287] on link "Download CV" at bounding box center [653, 285] width 115 height 99
click at [659, 299] on link "Download CV" at bounding box center [653, 285] width 115 height 99
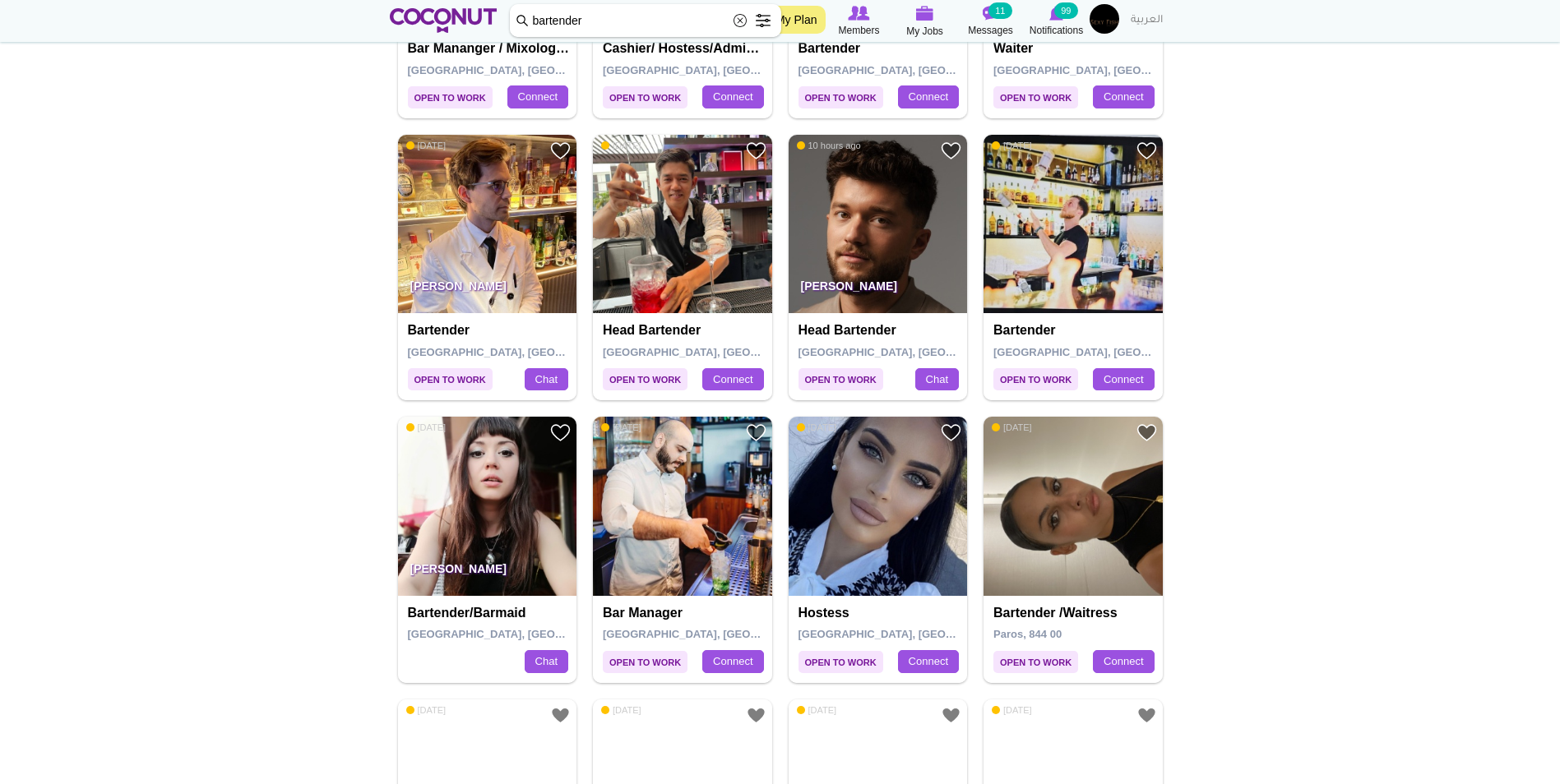
scroll to position [1726, 0]
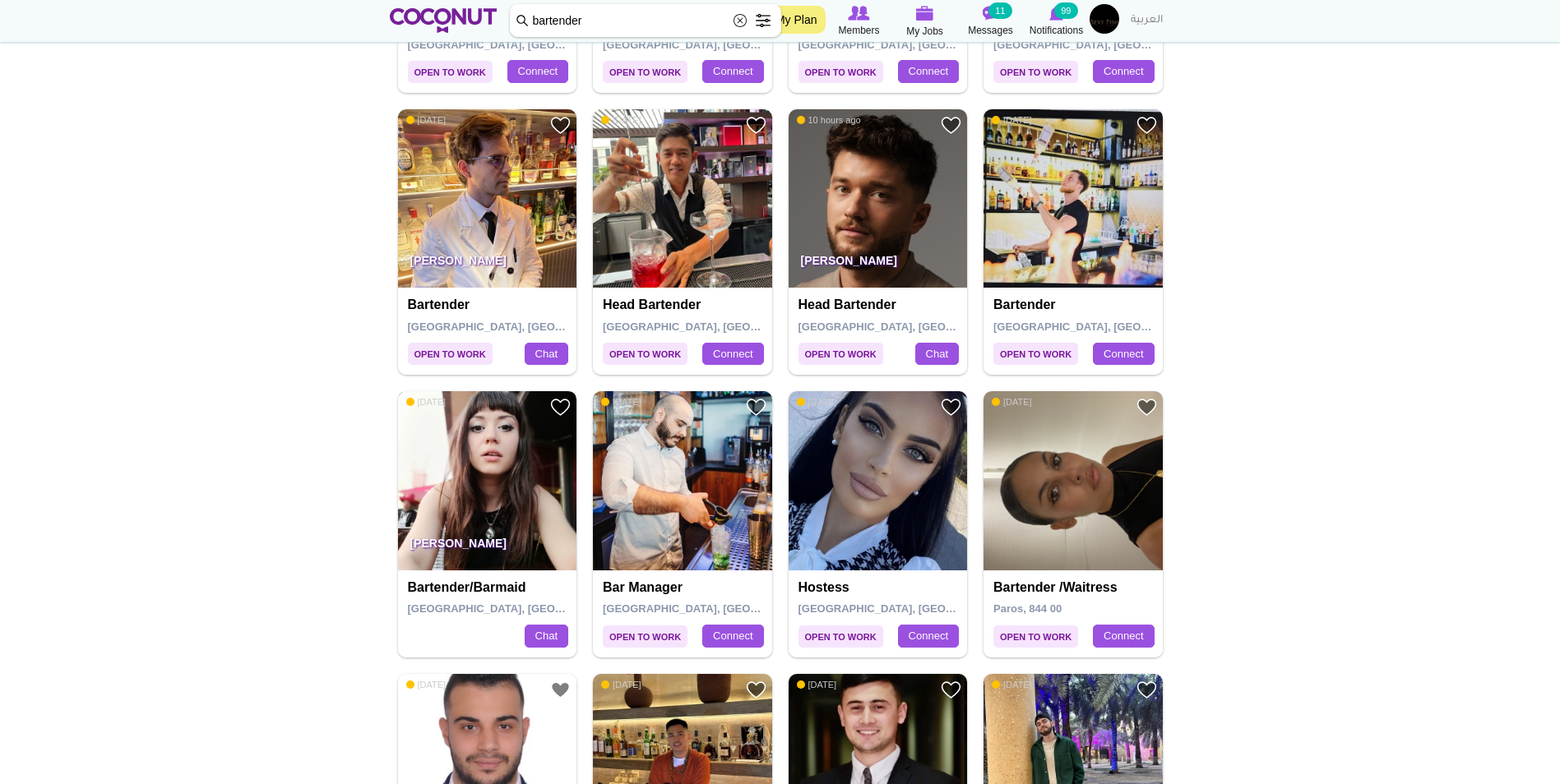
click at [482, 469] on img at bounding box center [487, 480] width 179 height 179
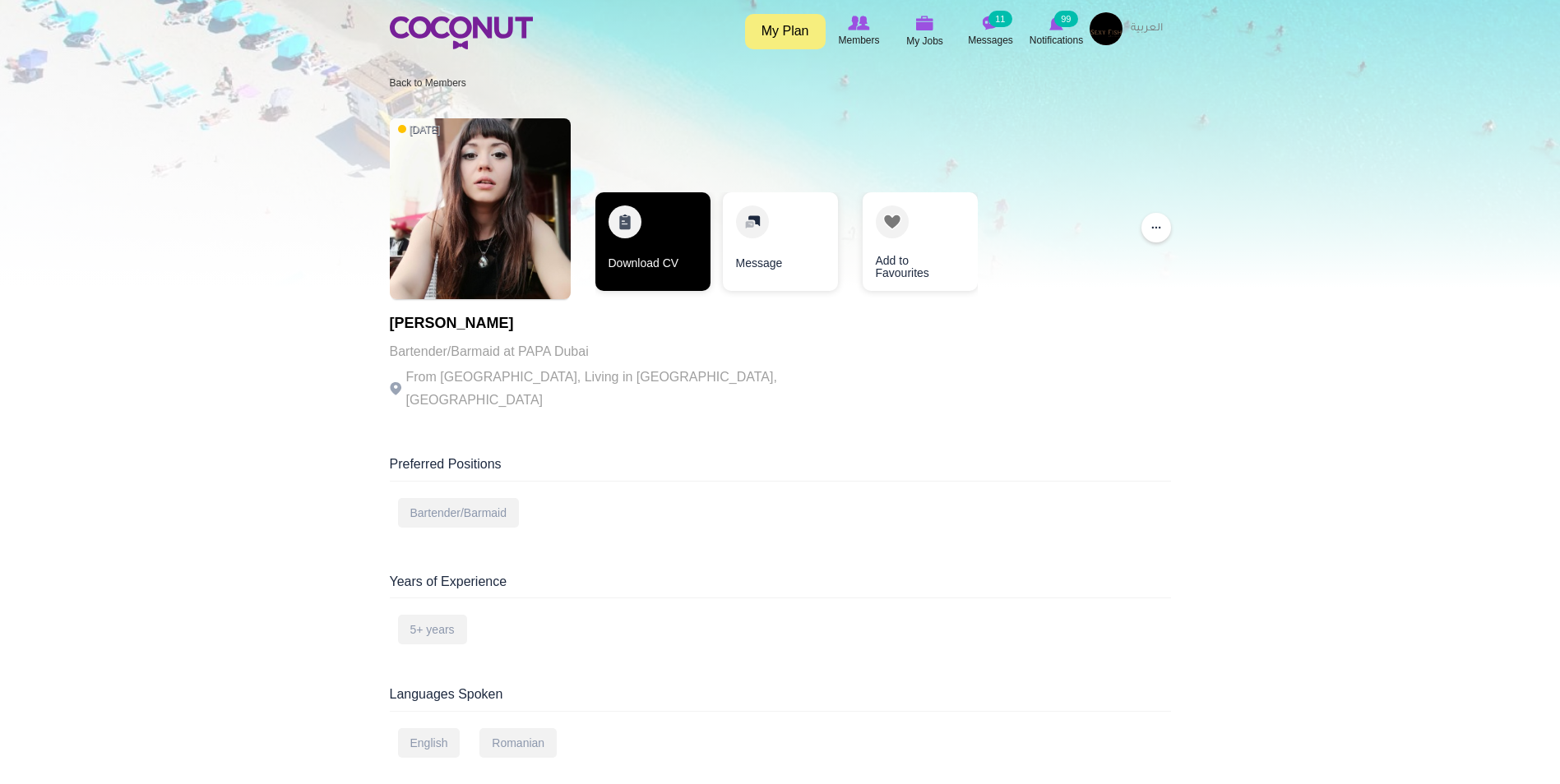
click at [647, 237] on link "Download CV" at bounding box center [653, 242] width 115 height 99
click at [653, 235] on link "Download CV" at bounding box center [653, 242] width 115 height 99
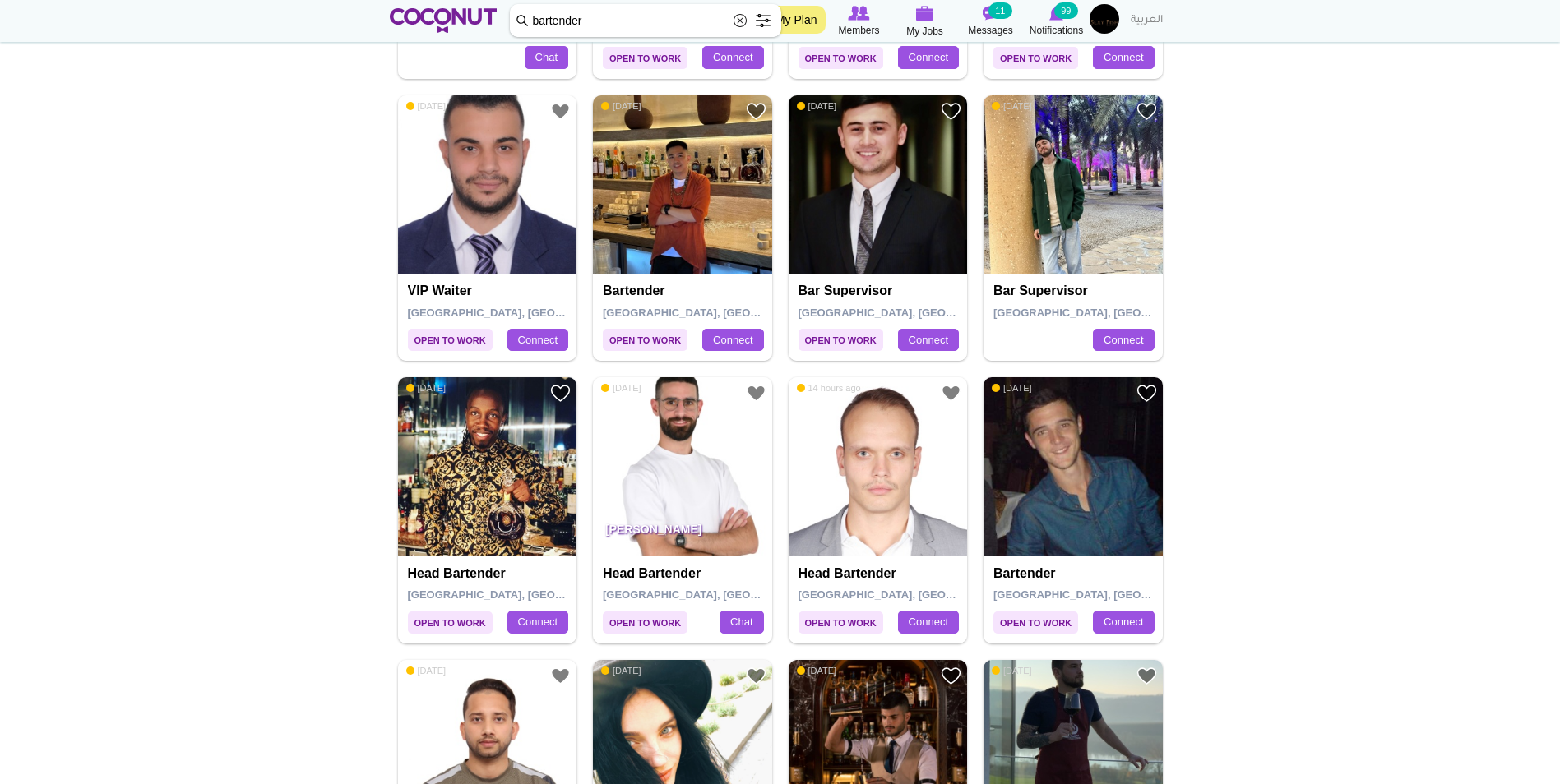
scroll to position [2388, 0]
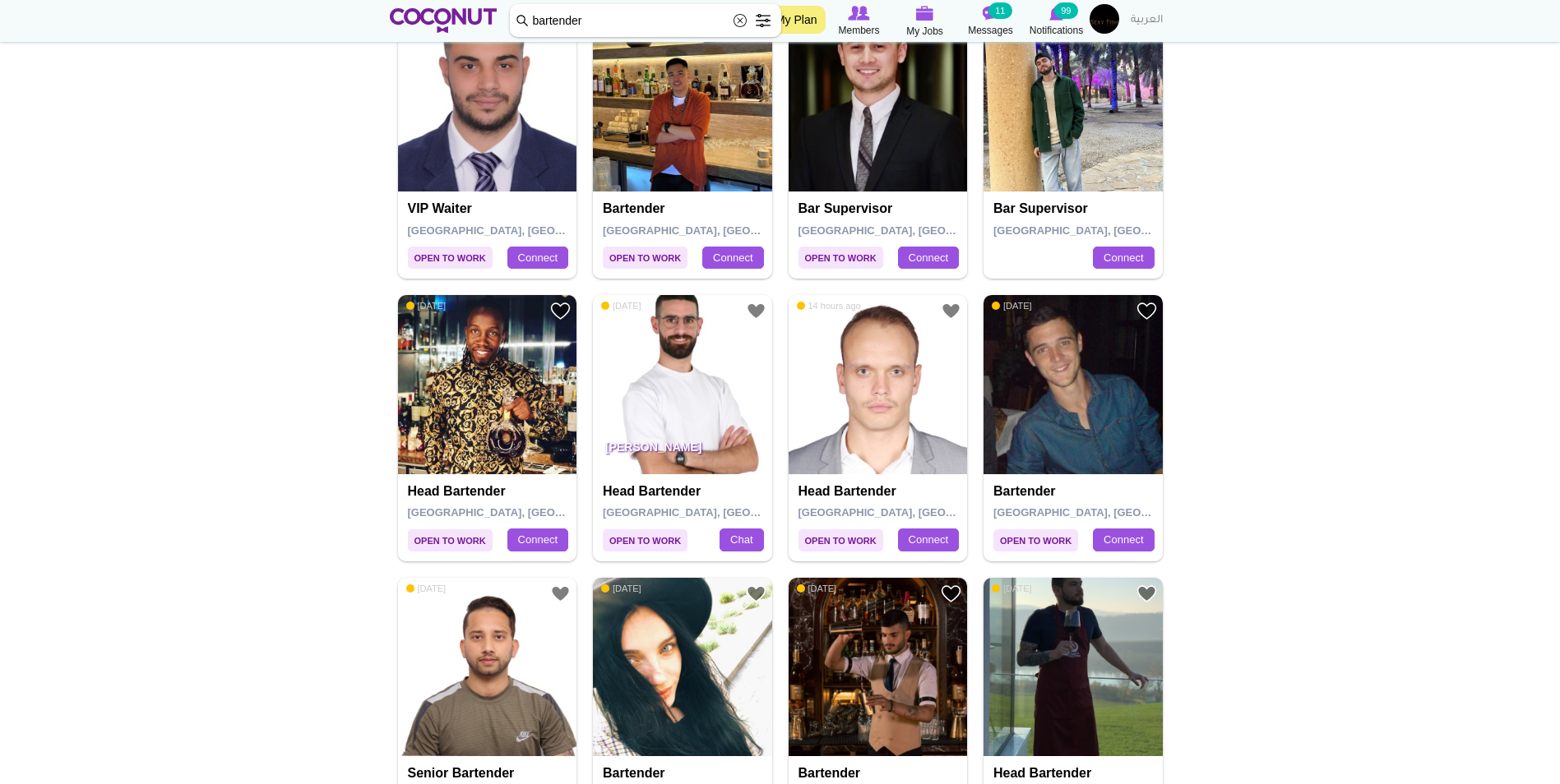
click at [1046, 374] on img at bounding box center [1073, 384] width 179 height 179
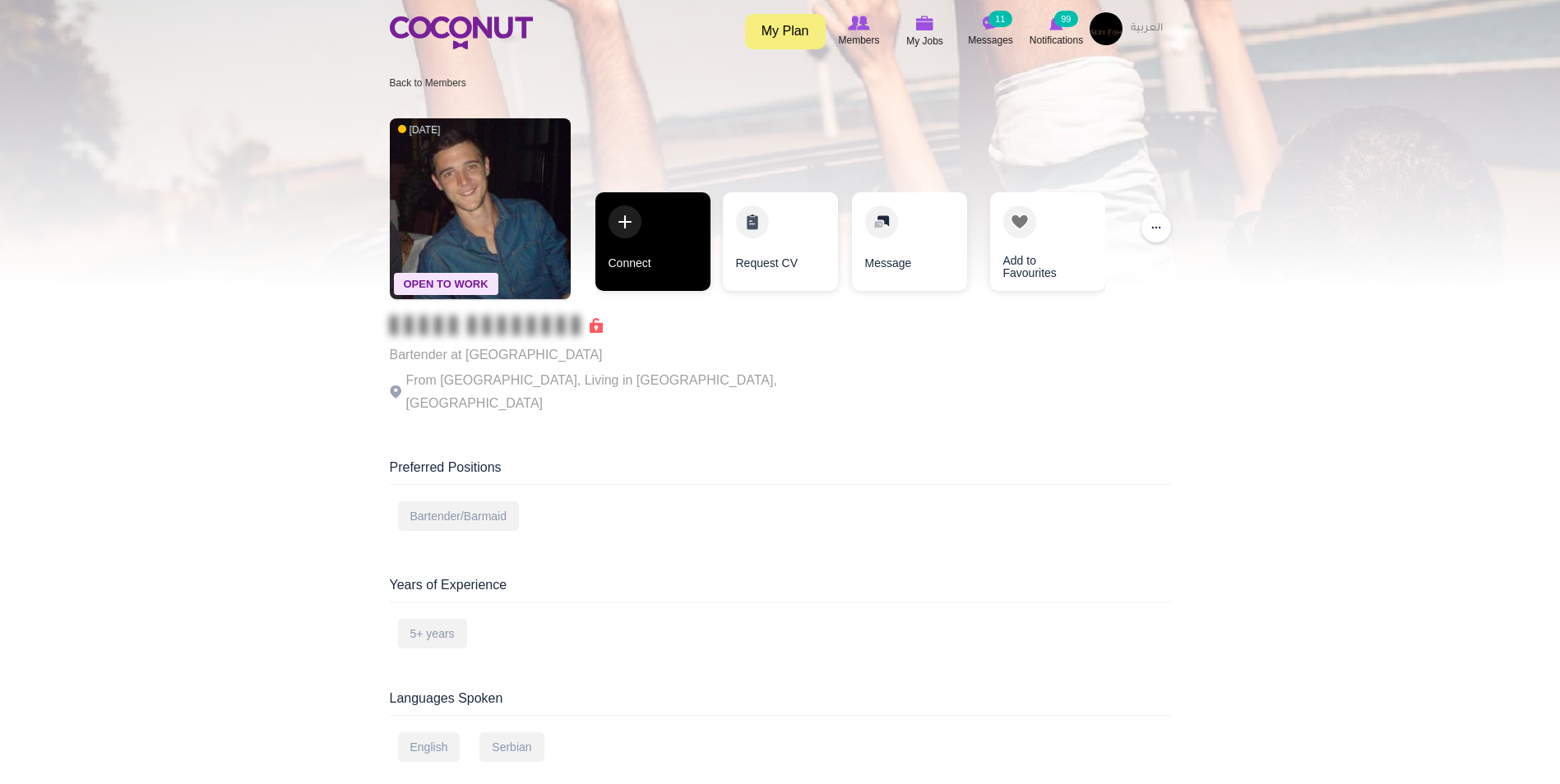
click at [644, 252] on link "Connect" at bounding box center [653, 242] width 115 height 99
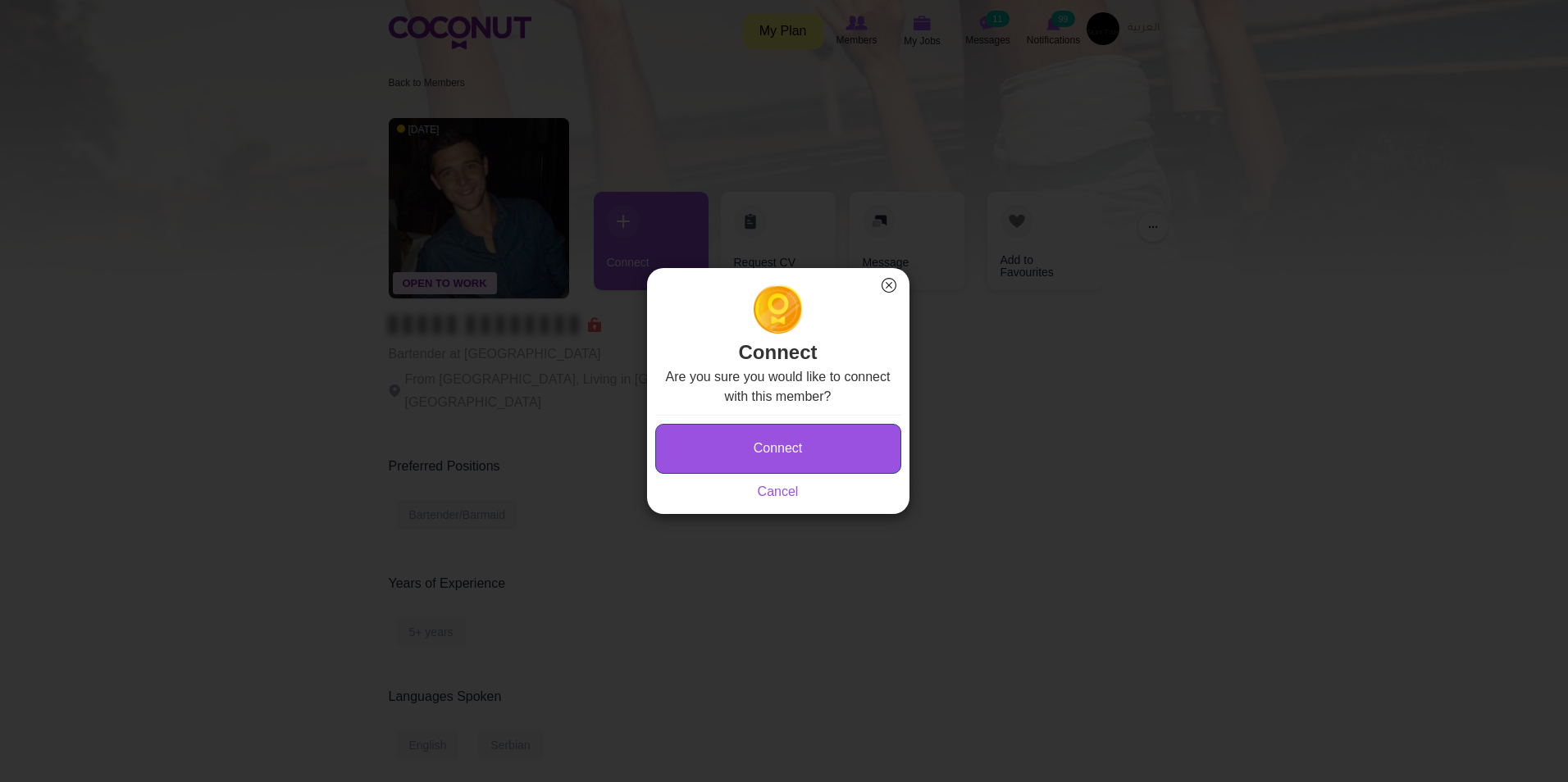
click at [745, 443] on button "Connect" at bounding box center [778, 448] width 246 height 50
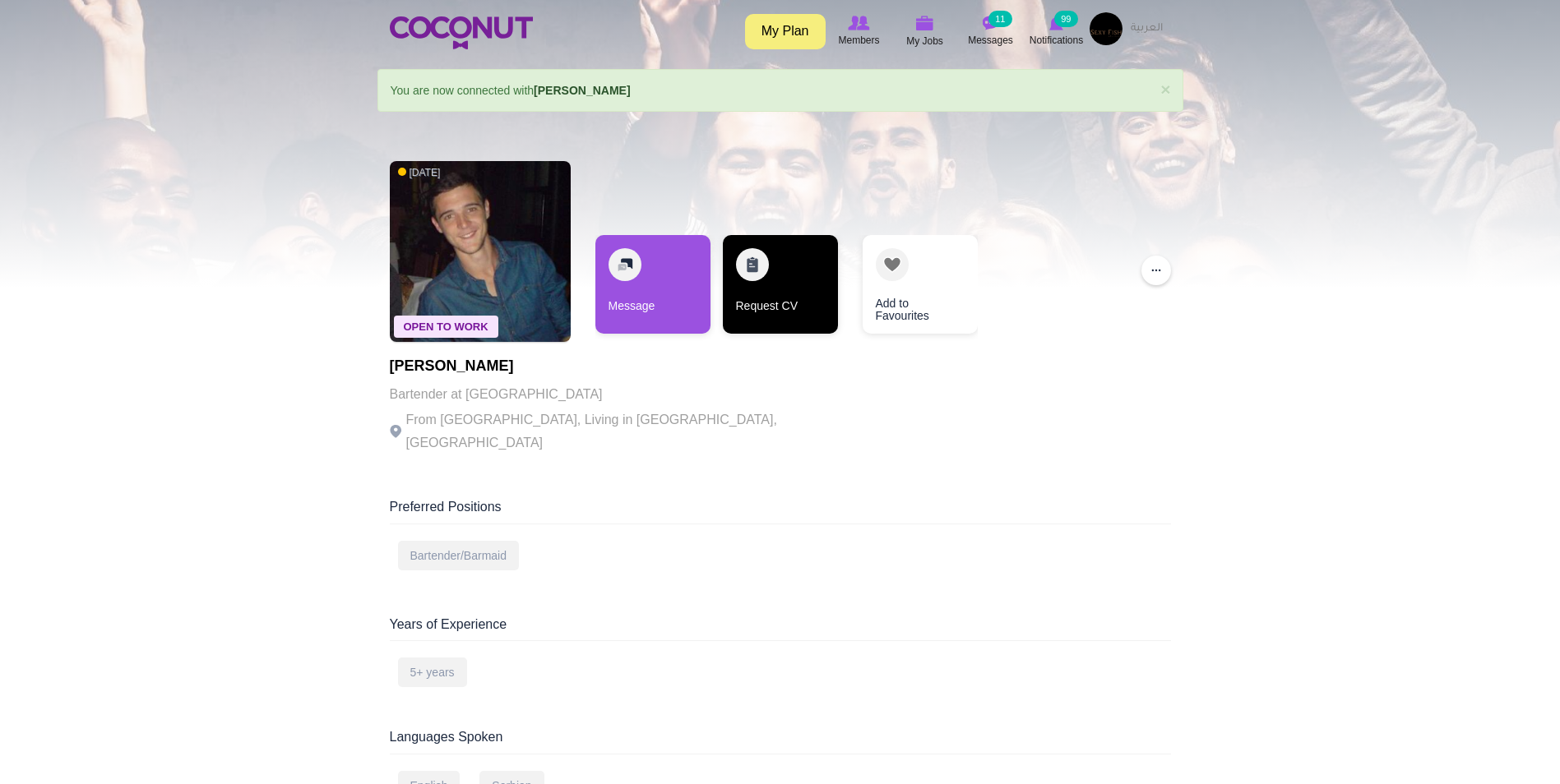
click at [798, 281] on link "Request CV" at bounding box center [780, 285] width 115 height 99
click at [745, 281] on link "Request CV" at bounding box center [780, 285] width 115 height 99
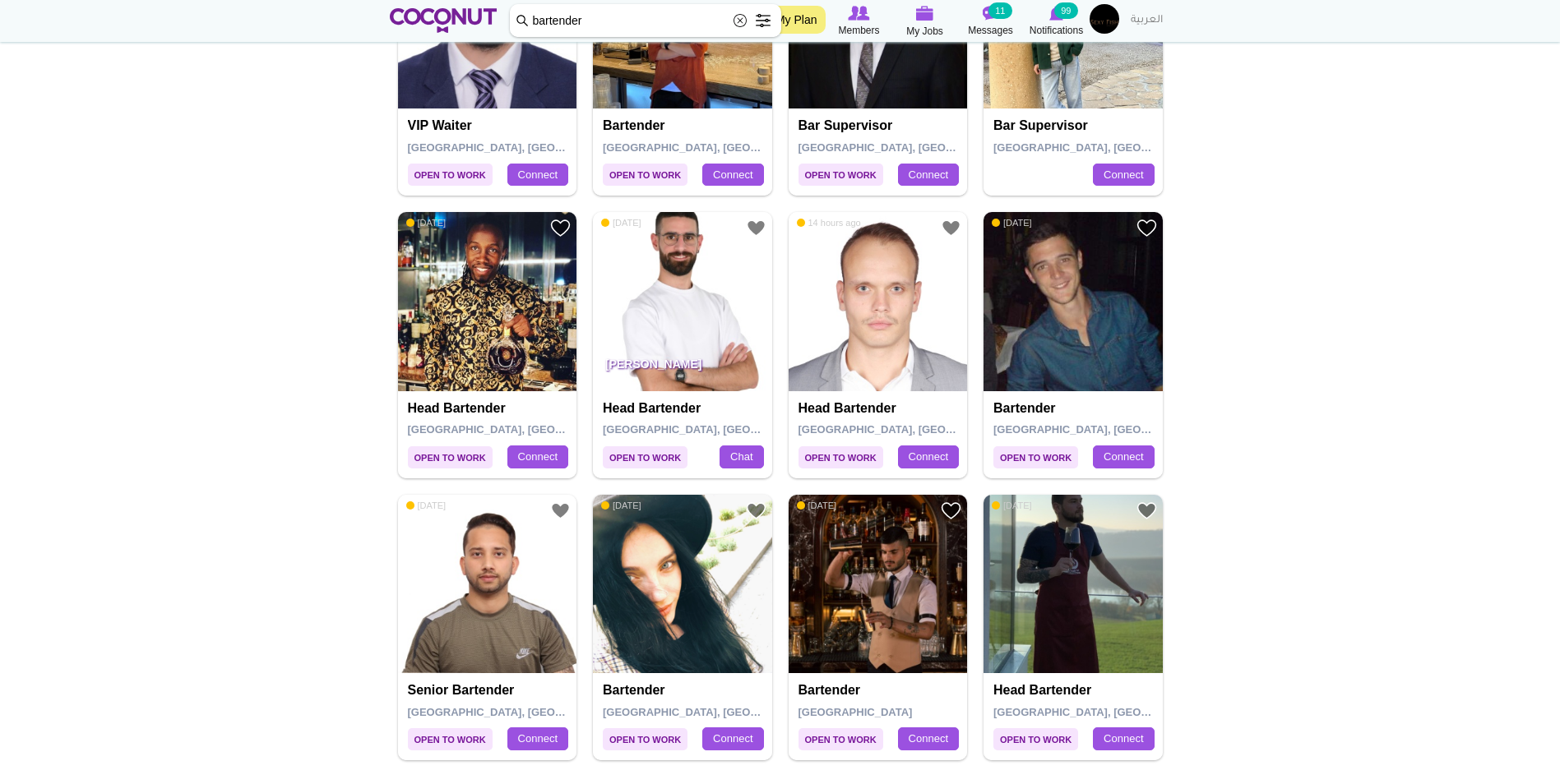
scroll to position [2552, 0]
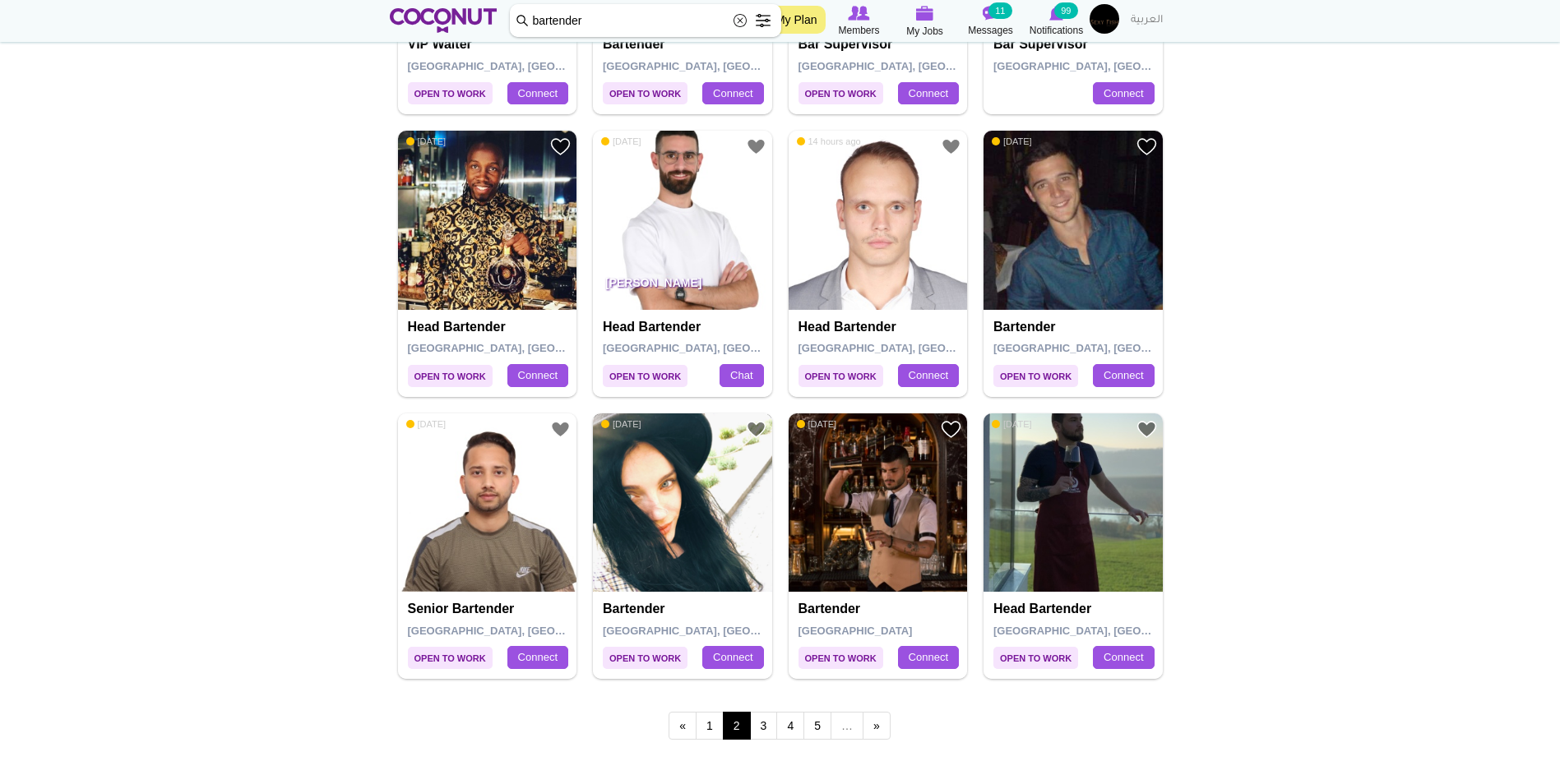
click at [686, 493] on img at bounding box center [682, 503] width 179 height 179
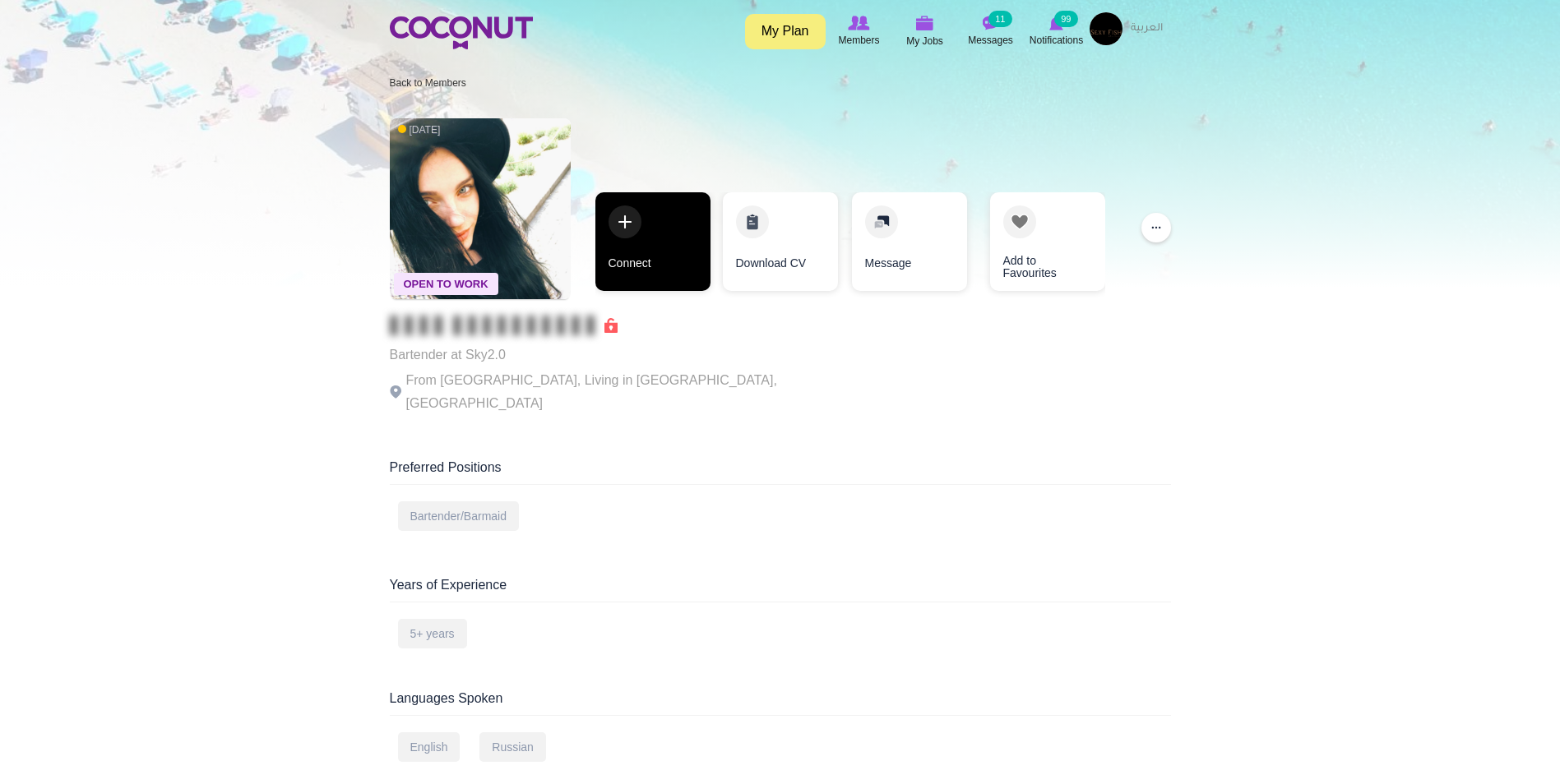
click at [643, 241] on link "Connect" at bounding box center [653, 242] width 115 height 99
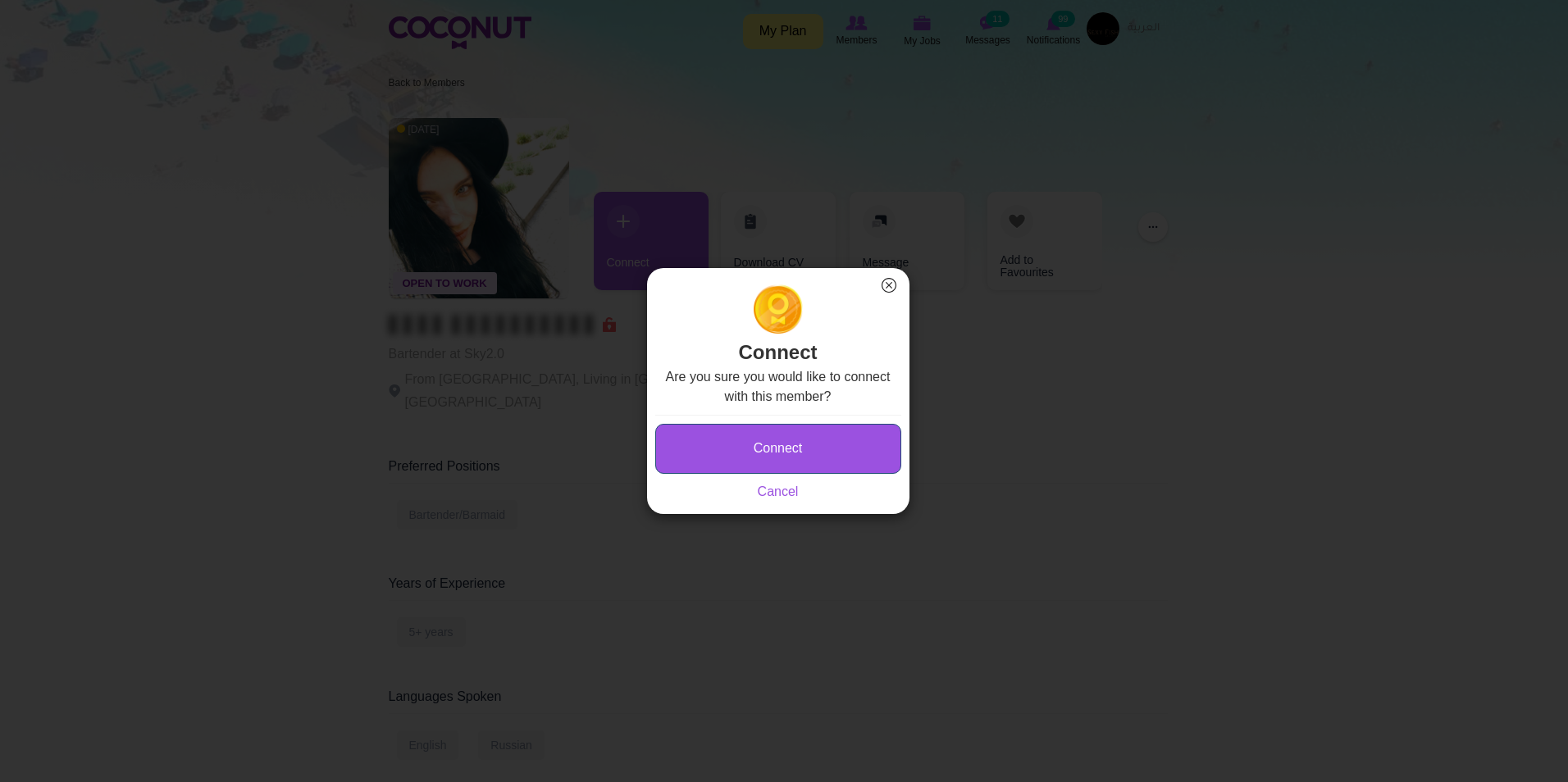
click at [757, 463] on button "Connect" at bounding box center [778, 448] width 246 height 50
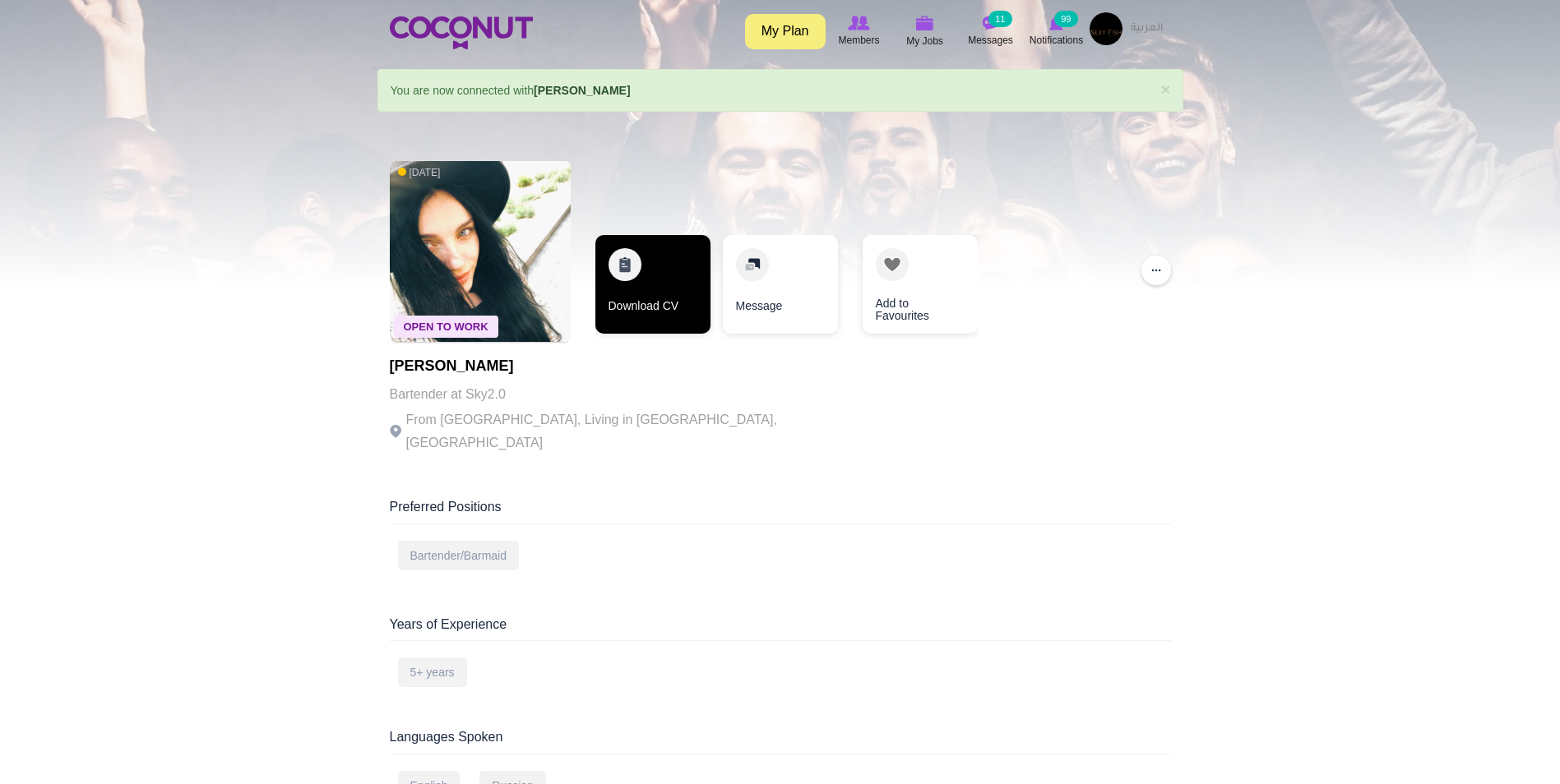
click at [668, 279] on link "Download CV" at bounding box center [653, 285] width 115 height 99
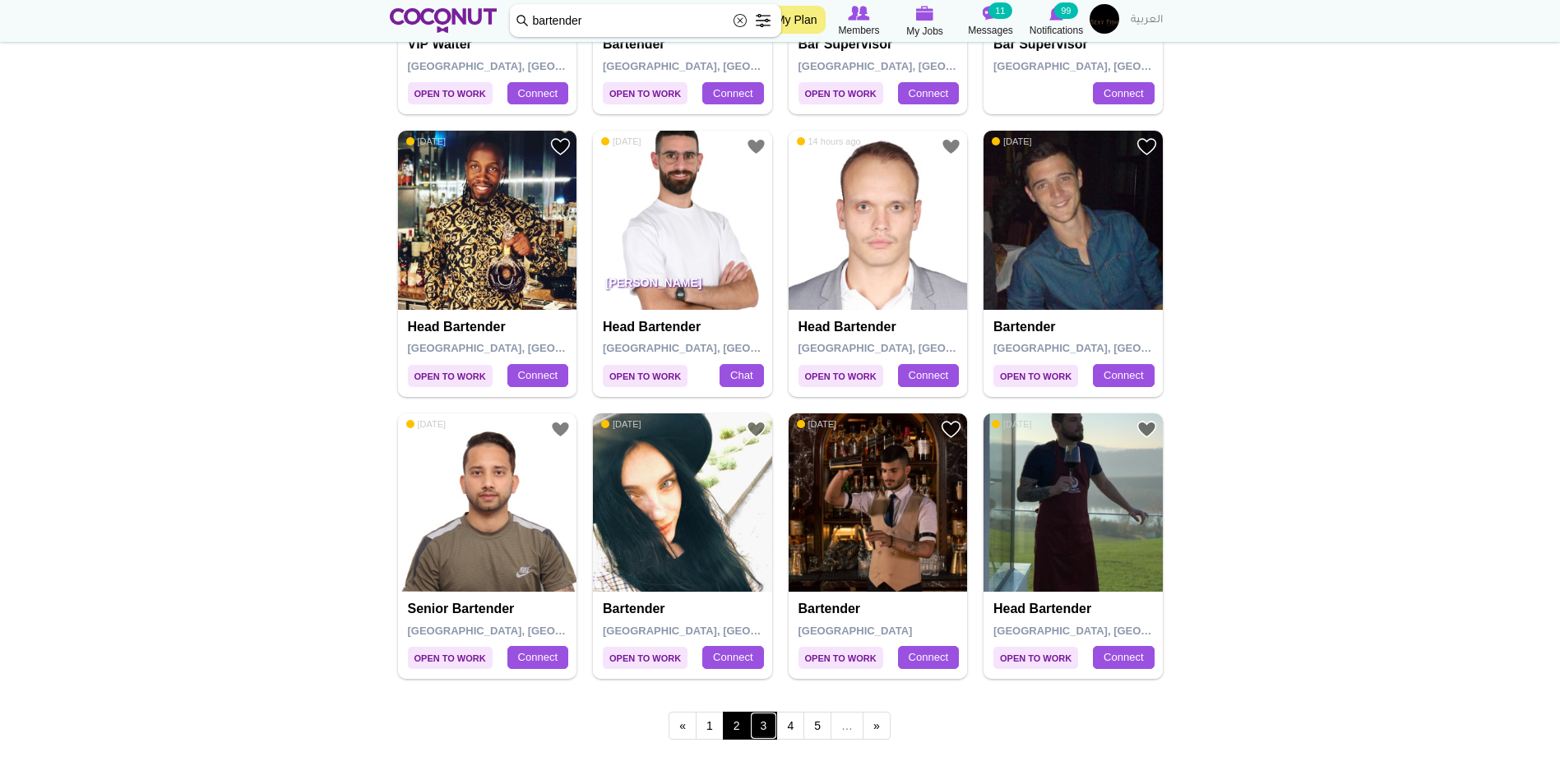
click at [761, 719] on link "3" at bounding box center [764, 726] width 28 height 28
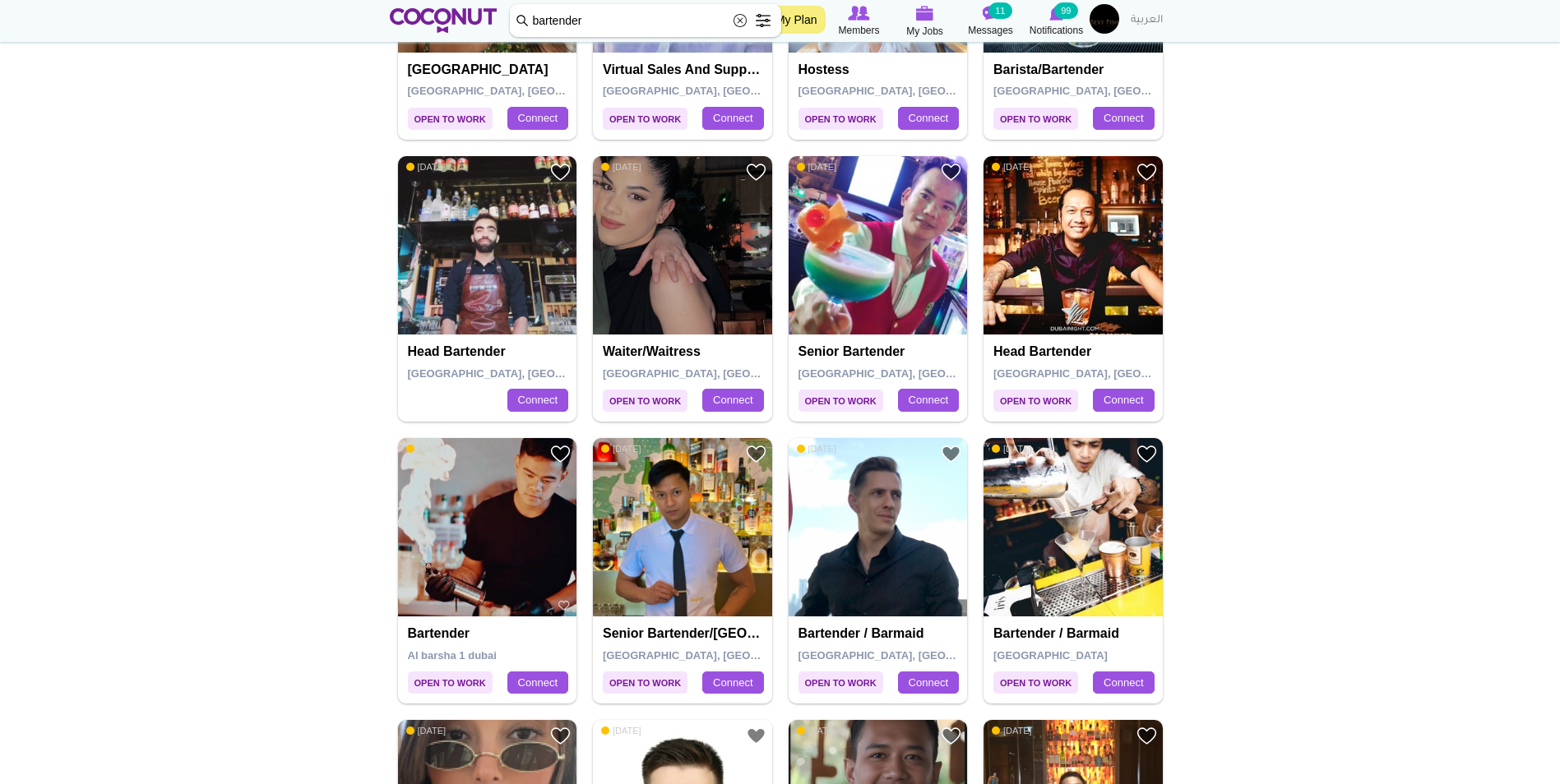
scroll to position [1480, 0]
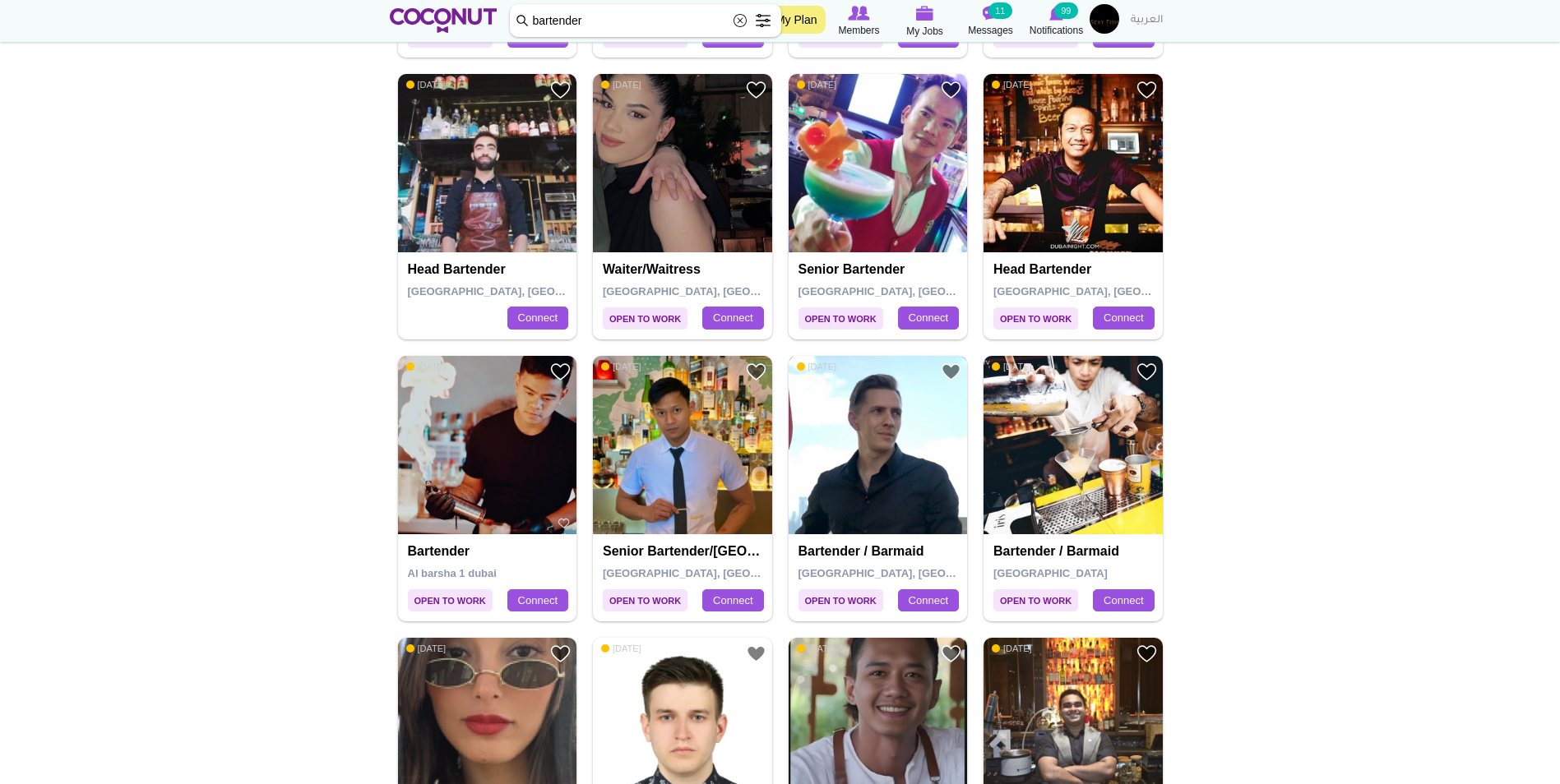
click at [812, 480] on img at bounding box center [878, 445] width 179 height 179
click at [932, 508] on img at bounding box center [878, 445] width 179 height 179
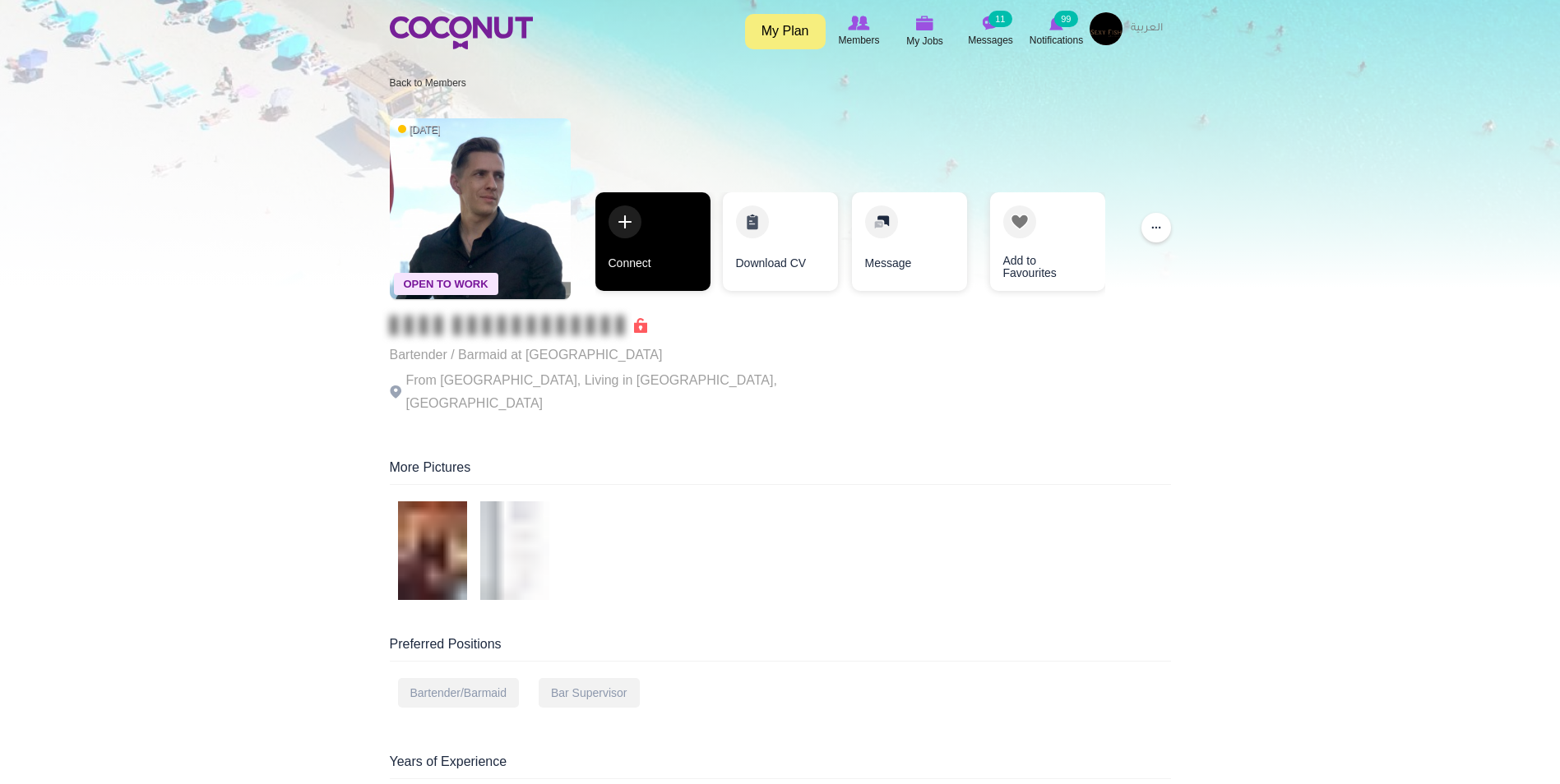
click at [657, 249] on link "Connect" at bounding box center [653, 242] width 115 height 99
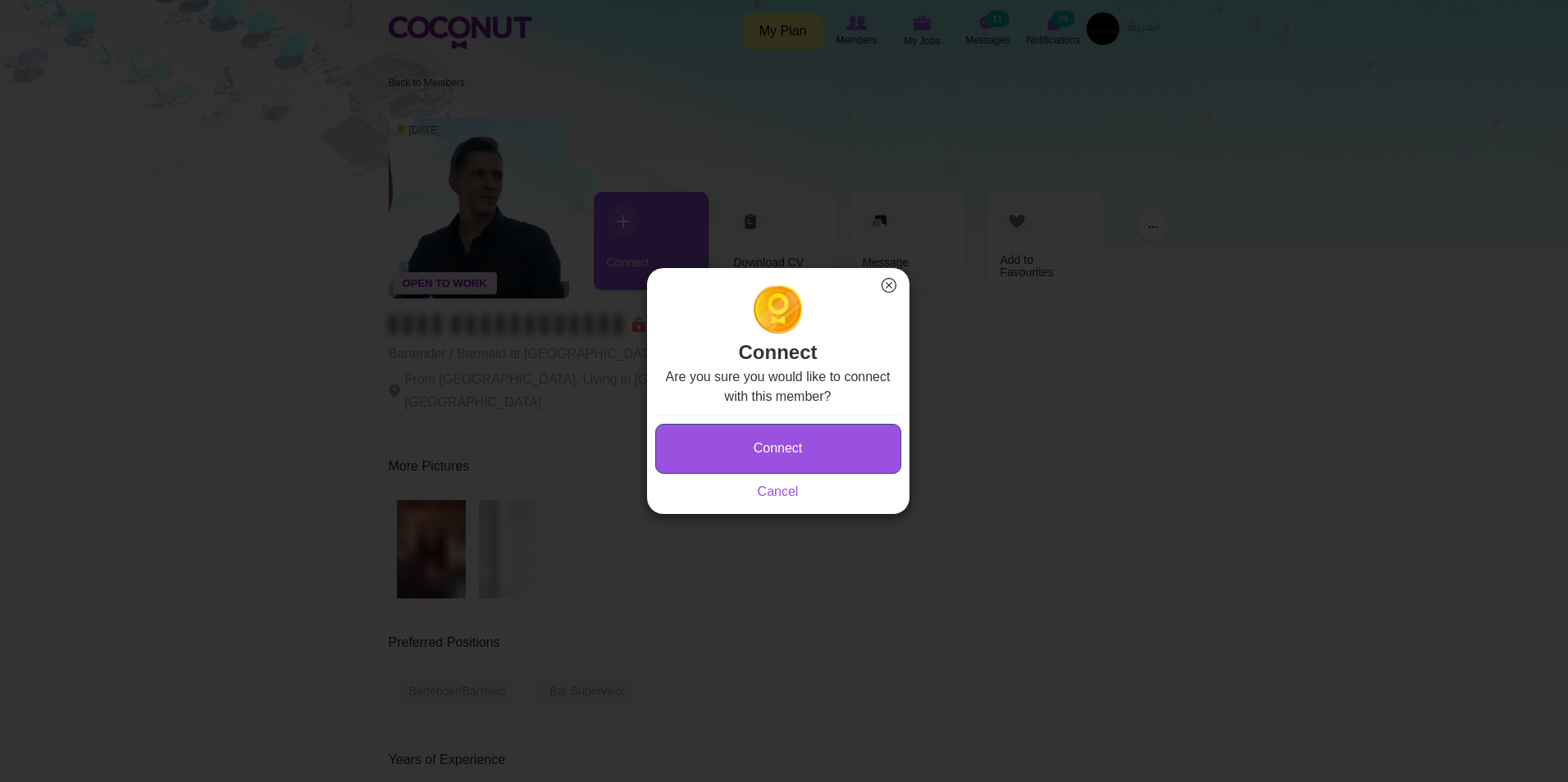
click at [797, 449] on button "Connect" at bounding box center [778, 448] width 246 height 50
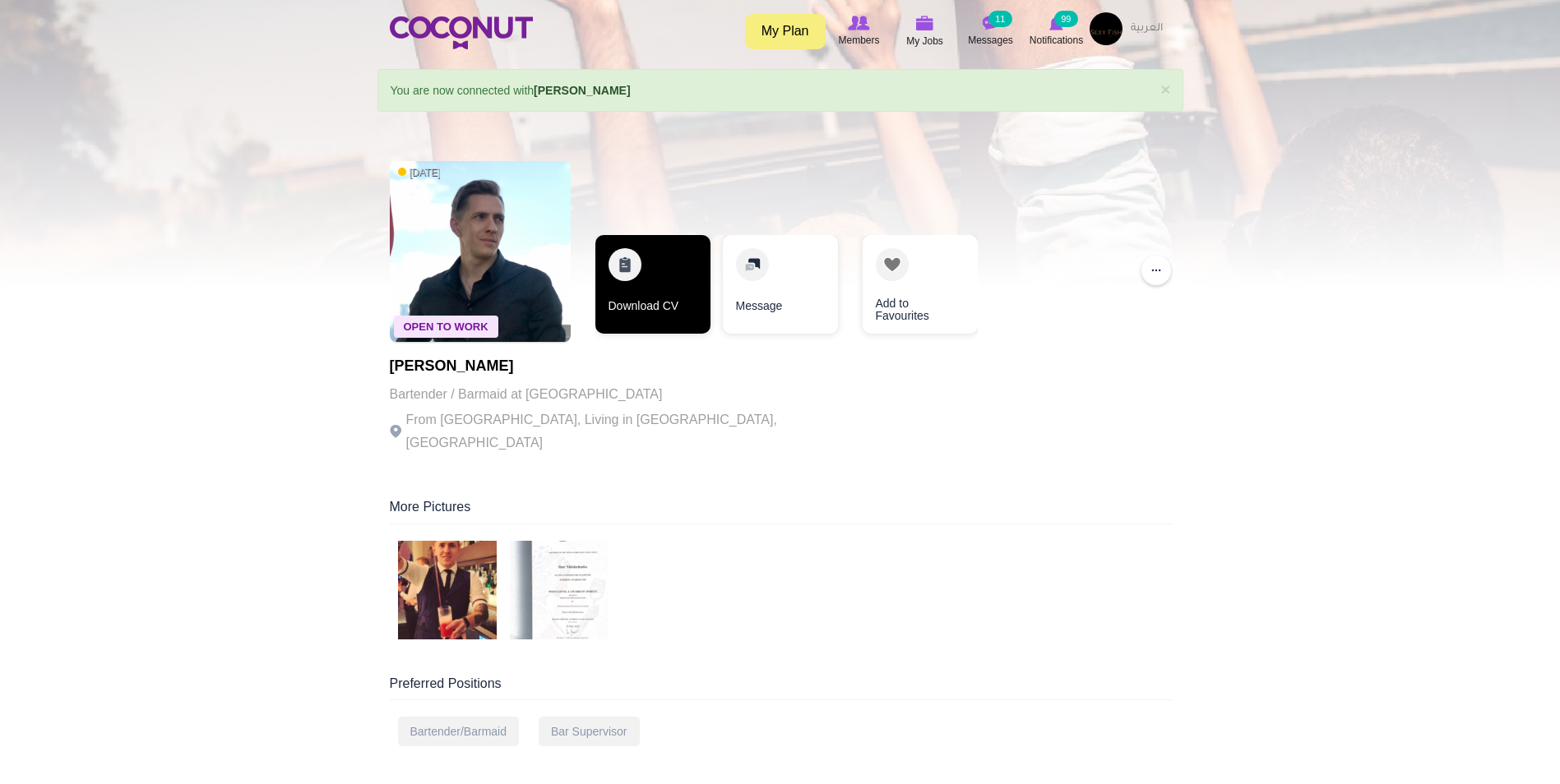
click at [651, 283] on link "Download CV" at bounding box center [653, 285] width 115 height 99
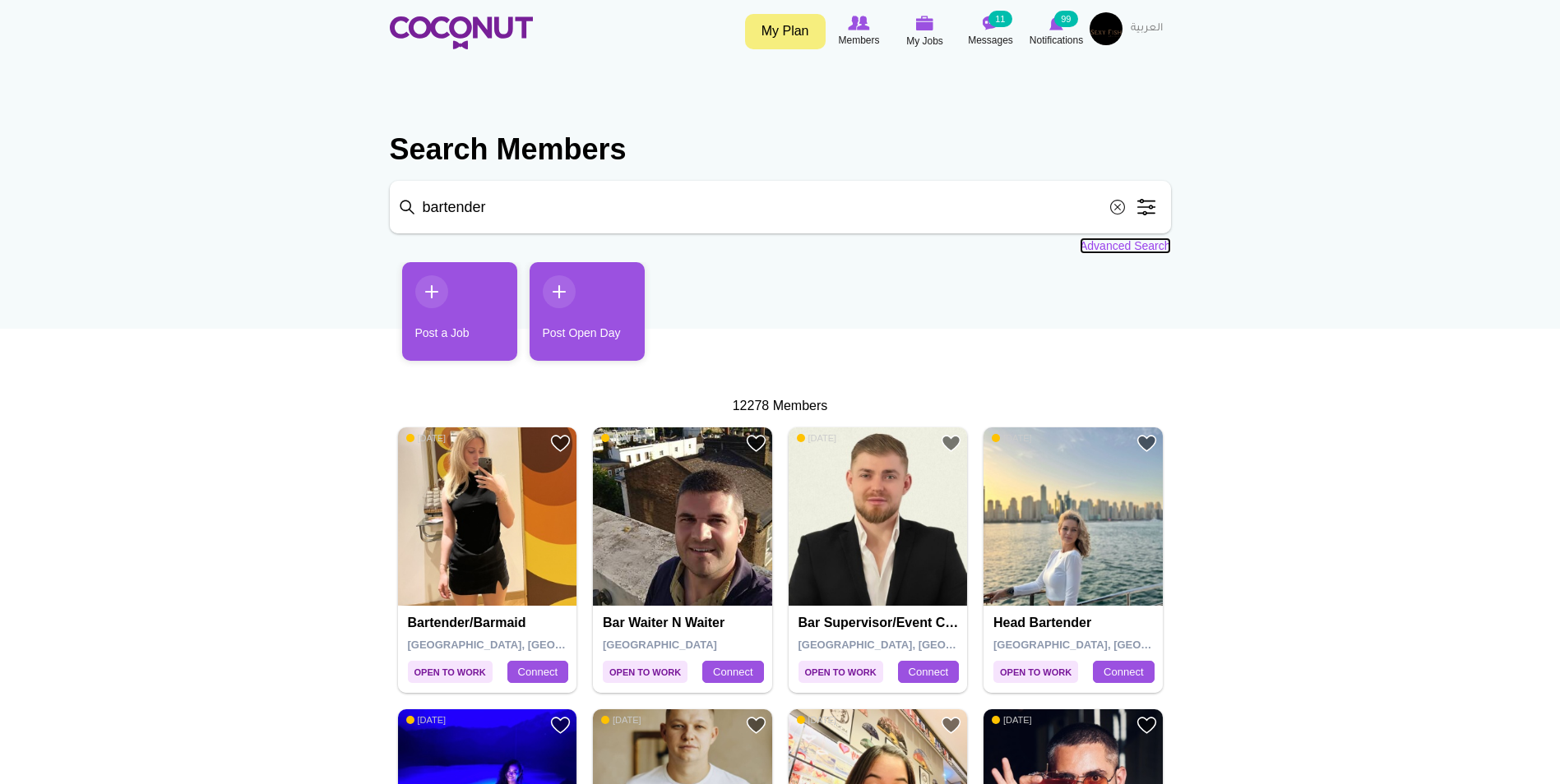
click at [1132, 245] on link "Advanced Search" at bounding box center [1125, 245] width 91 height 17
